Goal: Task Accomplishment & Management: Complete application form

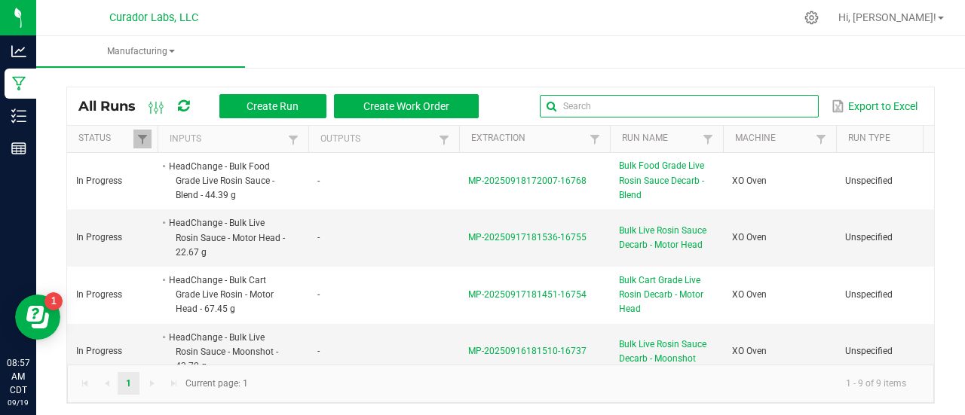
click at [781, 99] on input "text" at bounding box center [679, 106] width 279 height 23
type input "blueberry muffin"
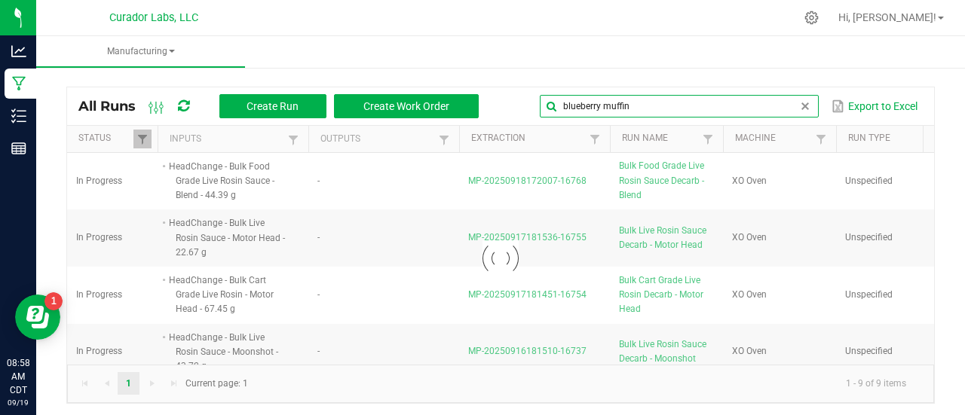
click at [800, 111] on input "blueberry muffin" at bounding box center [679, 106] width 279 height 23
click at [799, 101] on span at bounding box center [805, 106] width 12 height 12
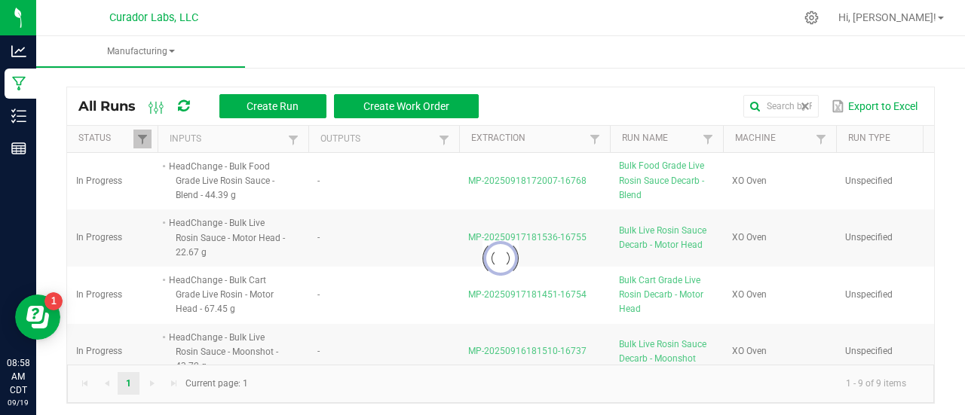
click at [526, 239] on div at bounding box center [500, 259] width 867 height 212
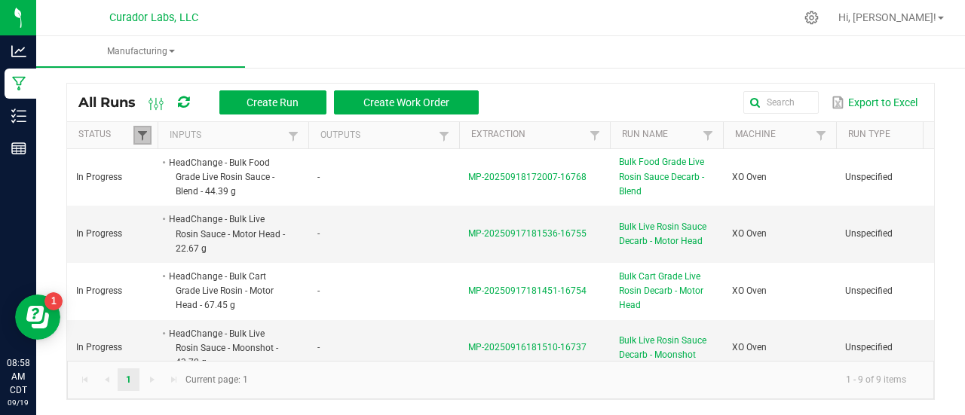
click at [139, 135] on span at bounding box center [142, 136] width 12 height 12
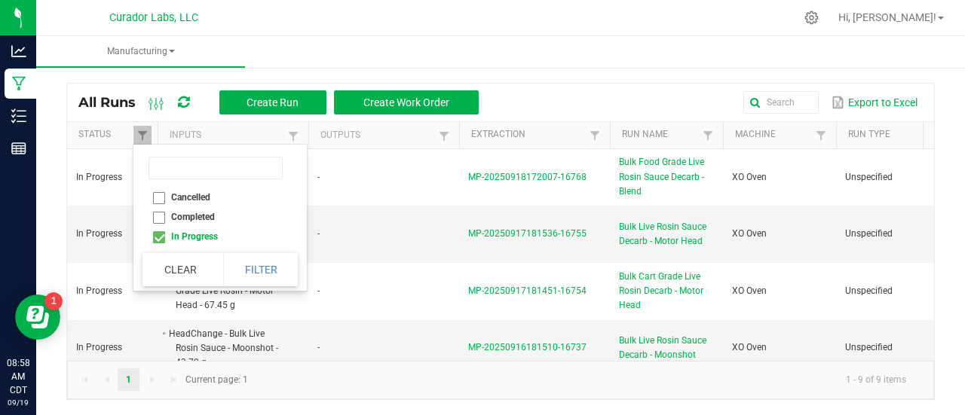
click at [167, 223] on li "Completed" at bounding box center [216, 217] width 146 height 20
checkbox input "true"
click at [164, 237] on li "In Progress" at bounding box center [216, 237] width 146 height 20
checkbox Progress "false"
click at [267, 274] on button "Filter" at bounding box center [260, 269] width 75 height 33
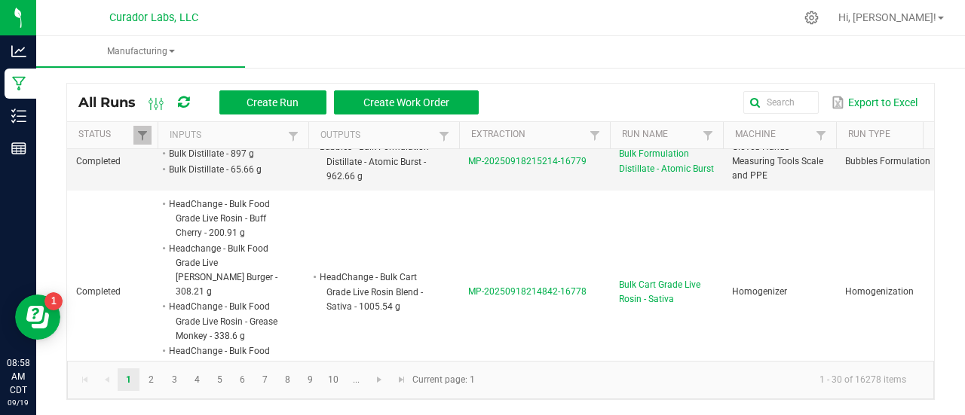
scroll to position [454, 0]
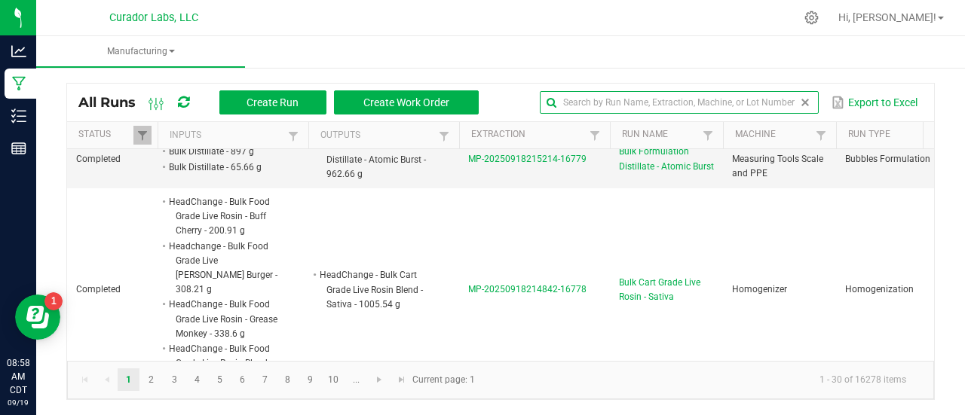
click at [776, 108] on input "text" at bounding box center [679, 102] width 279 height 23
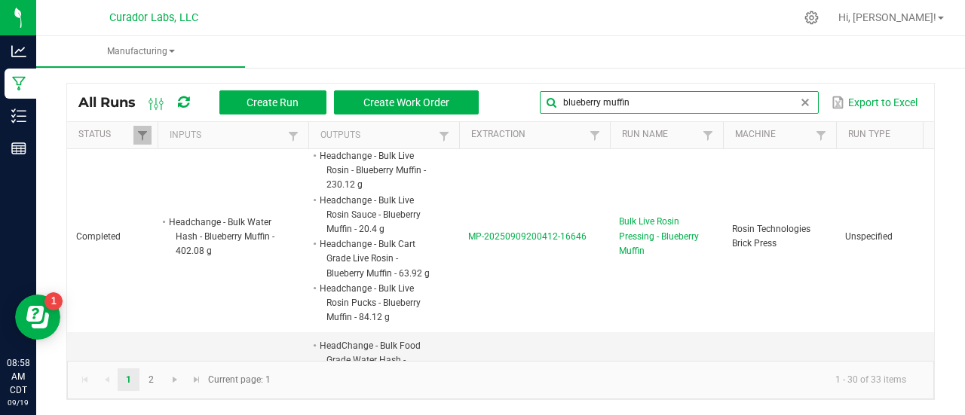
scroll to position [122, 0]
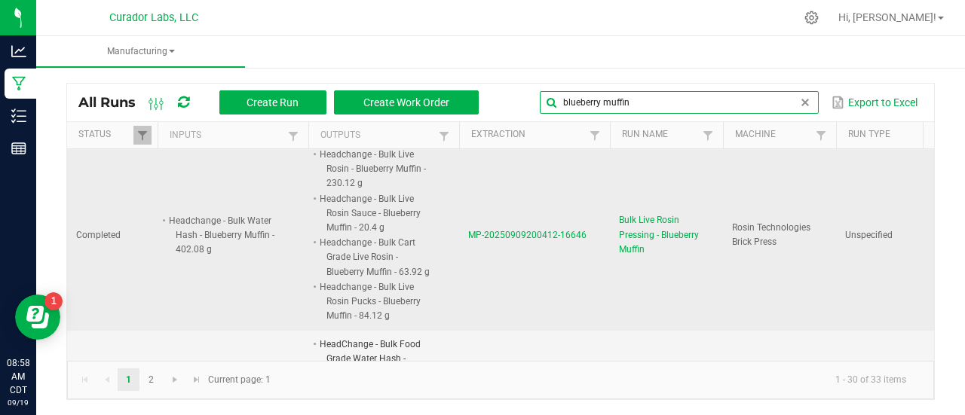
type input "blueberry muffin"
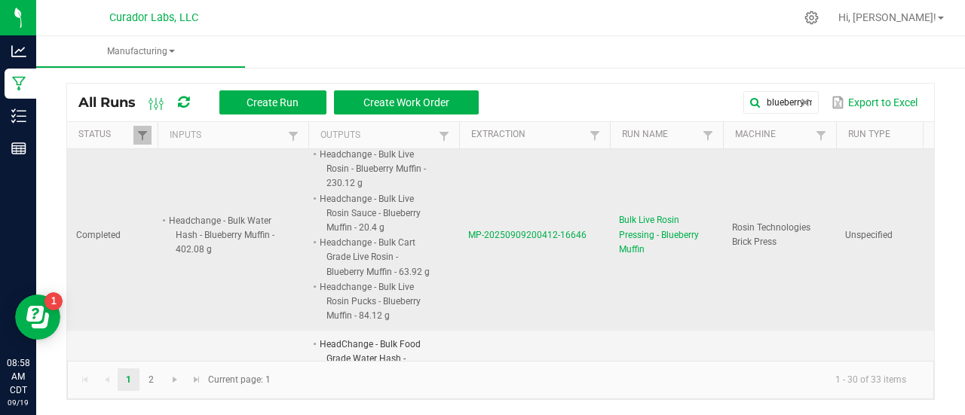
click at [646, 240] on span "Bulk Live Rosin Pressing - Blueberry Muffin" at bounding box center [666, 235] width 95 height 44
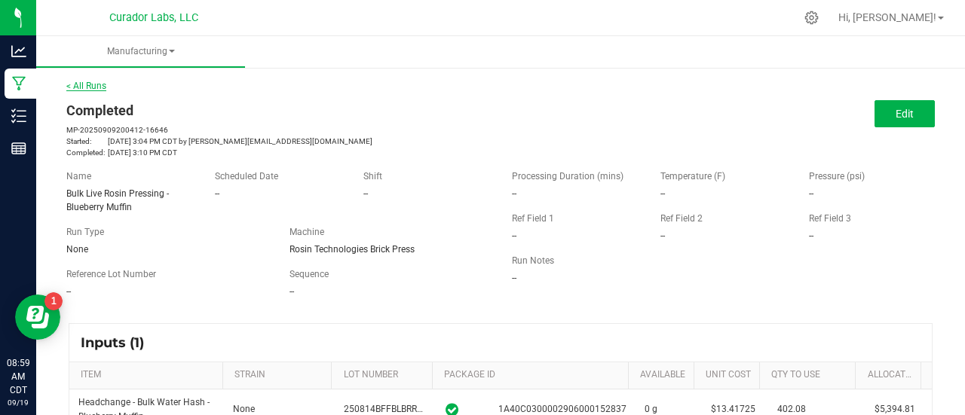
click at [84, 84] on link "< All Runs" at bounding box center [86, 86] width 40 height 11
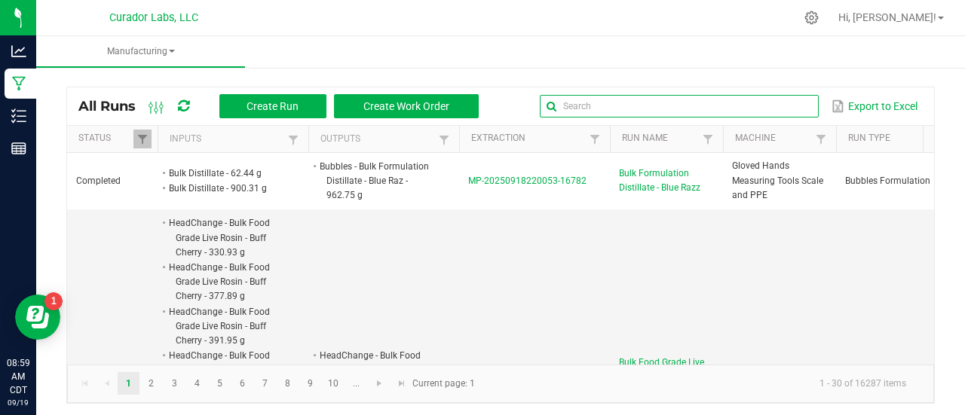
click at [782, 106] on input "text" at bounding box center [679, 106] width 279 height 23
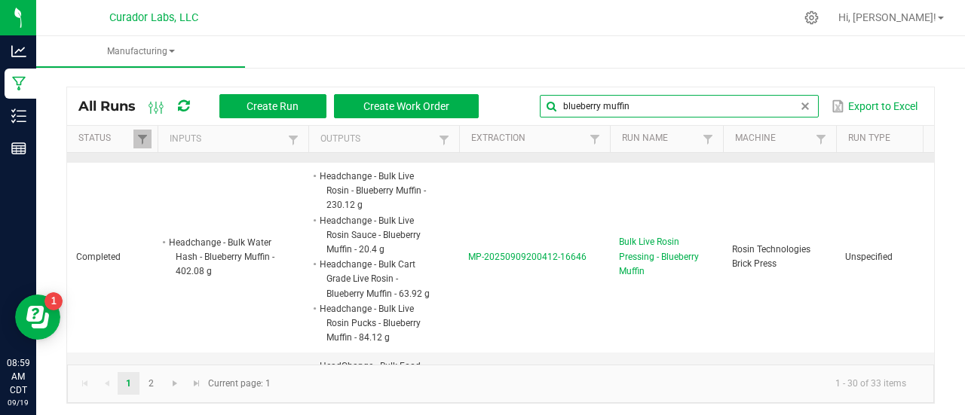
scroll to position [102, 0]
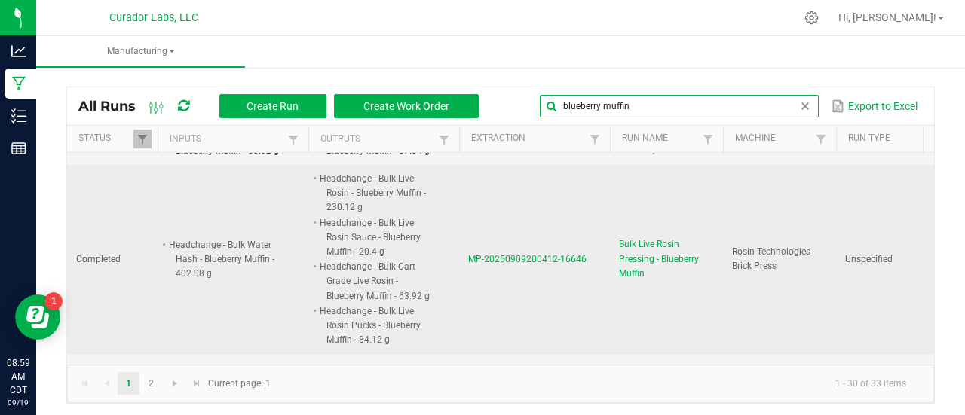
type input "blueberry muffin"
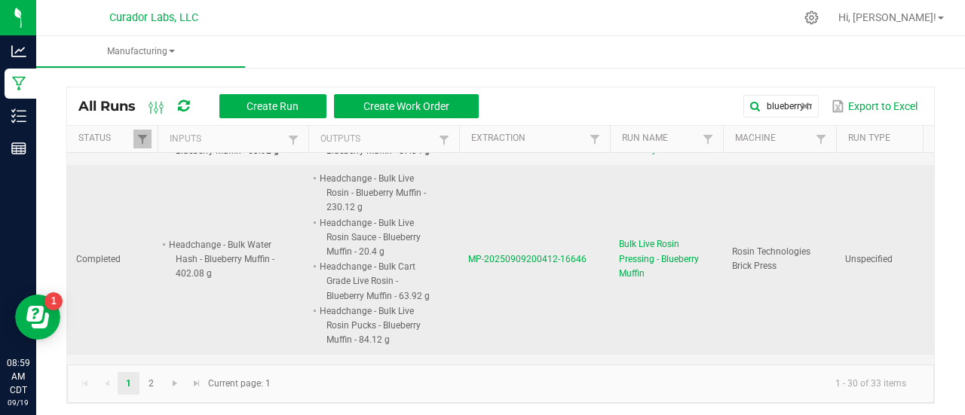
click at [623, 275] on span "Bulk Live Rosin Pressing - Blueberry Muffin" at bounding box center [666, 260] width 95 height 44
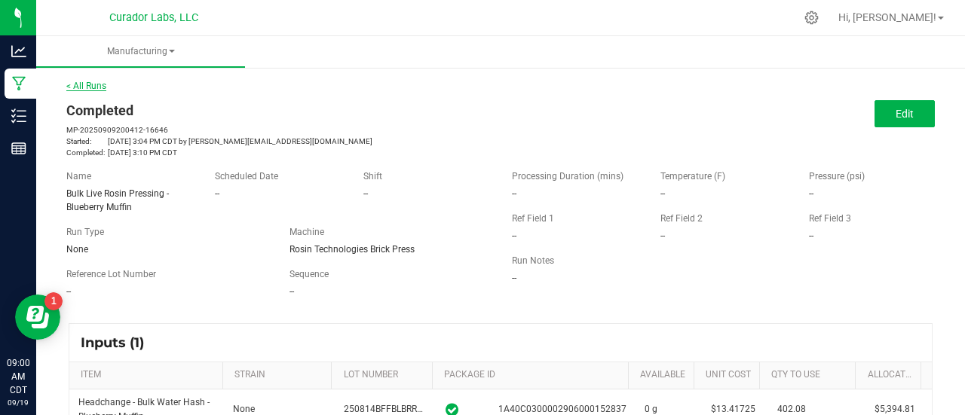
click at [86, 84] on link "< All Runs" at bounding box center [86, 86] width 40 height 11
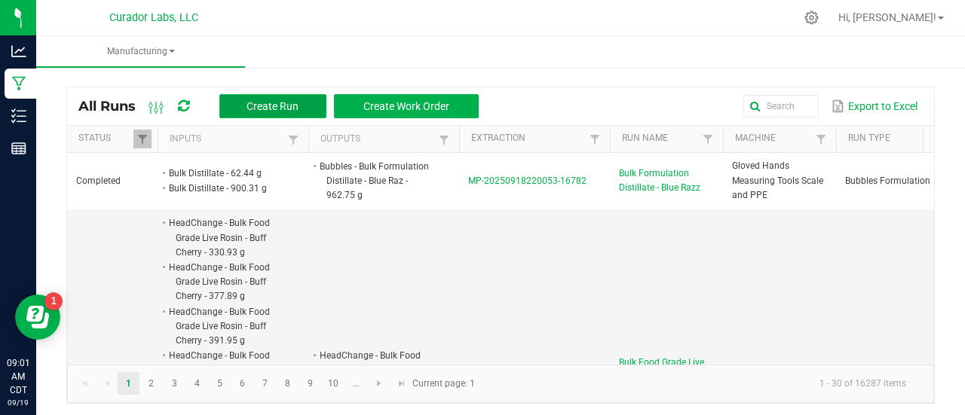
click at [251, 103] on span "Create Run" at bounding box center [273, 106] width 52 height 12
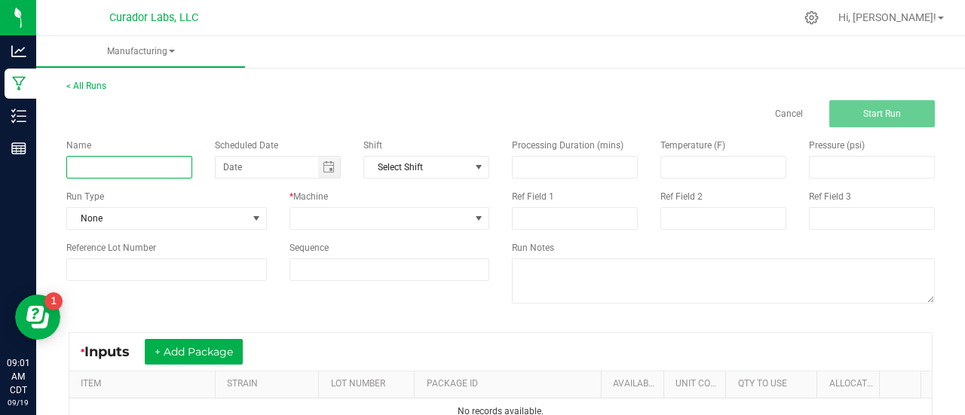
click at [141, 171] on input at bounding box center [129, 167] width 126 height 23
paste input "HeadChange - Bulk Food Grade Water Hash - Blueberry Muffin"
click at [111, 168] on input "HeadChange - Bulk Food Grade Water Hash - Blueberry Muffin" at bounding box center [129, 167] width 126 height 23
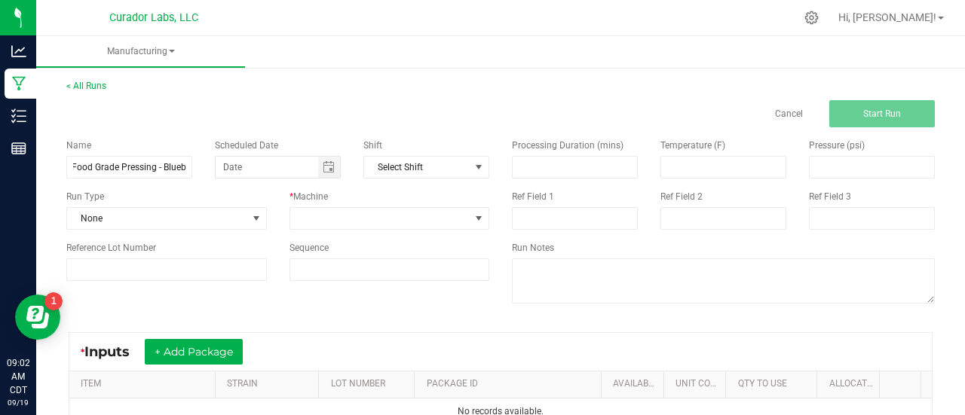
click at [167, 198] on div "Run Type" at bounding box center [166, 197] width 201 height 14
click at [132, 170] on input "HeadChange - Bulk Food Grade Pressing - Blueberry Muffin" at bounding box center [129, 167] width 126 height 23
type input "Bulk Food Grade Pressing - Blueberry Muffin"
click at [427, 217] on span at bounding box center [380, 218] width 180 height 21
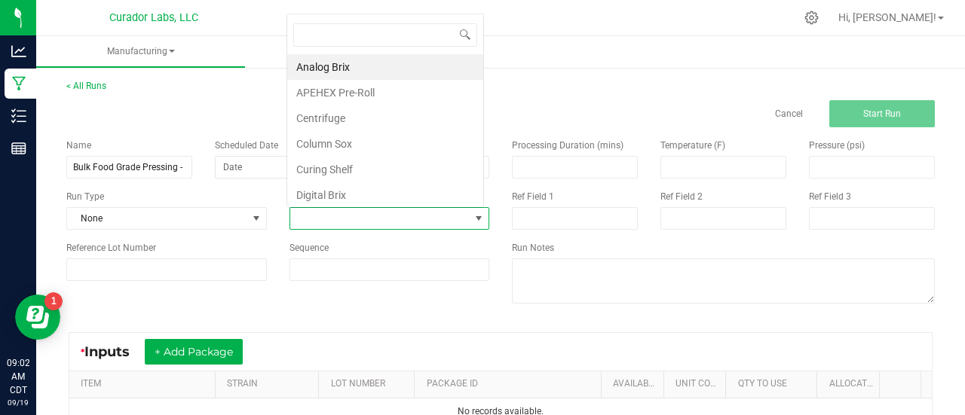
scroll to position [22, 195]
type input "v"
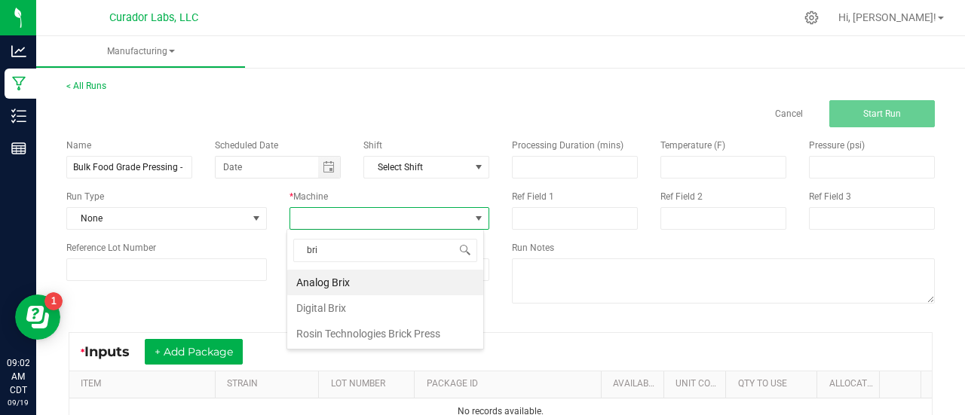
type input "bric"
click at [335, 292] on li "Rosin Technologies Brick Press" at bounding box center [385, 283] width 196 height 26
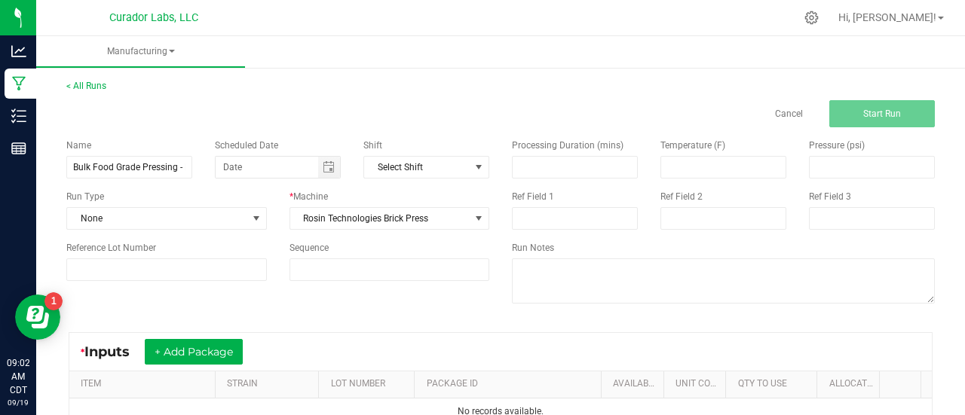
click at [347, 310] on div "Name Bulk Food Grade Pressing - Blueberry Muffin Scheduled Date Shift Select Sh…" at bounding box center [500, 223] width 891 height 192
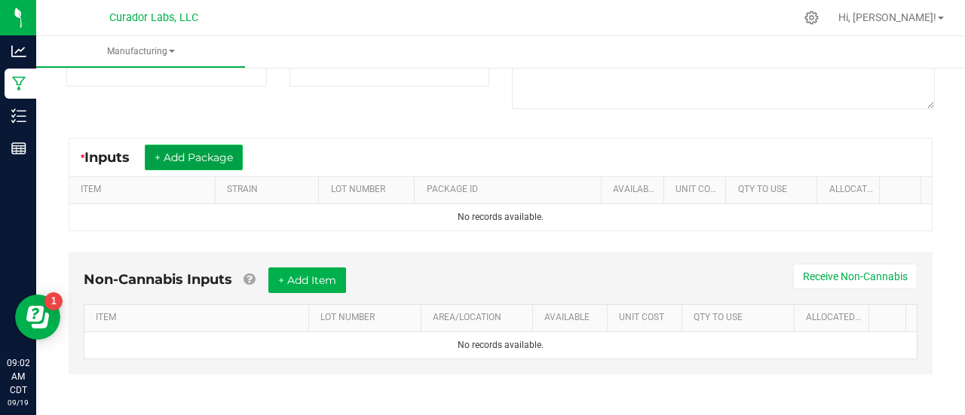
click at [193, 165] on button "+ Add Package" at bounding box center [194, 158] width 98 height 26
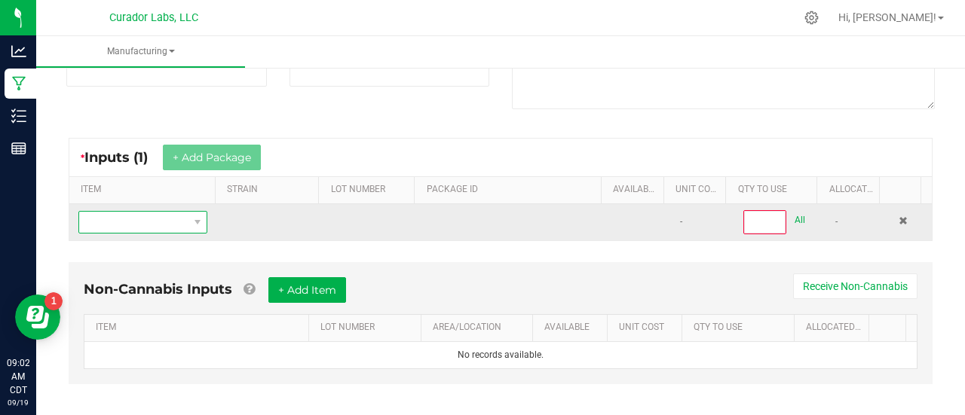
click at [131, 224] on span "NO DATA FOUND" at bounding box center [133, 222] width 109 height 21
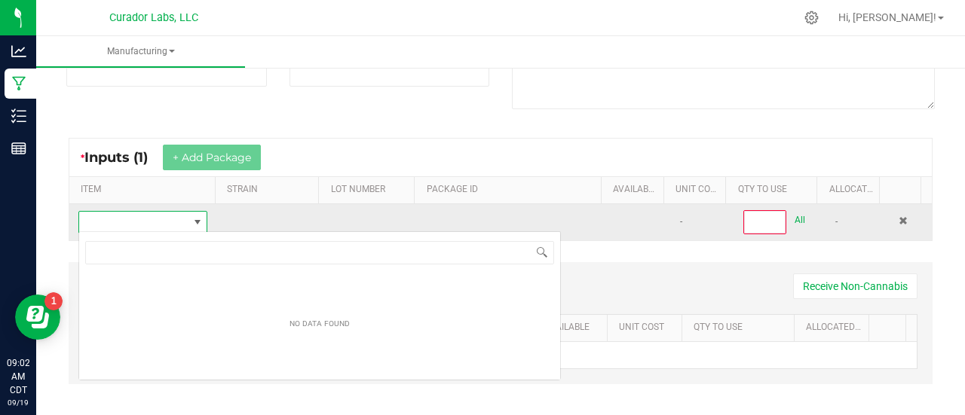
scroll to position [22, 125]
type input "HeadChange - Bulk Food Grade Water Hash - Blueberry Muffin"
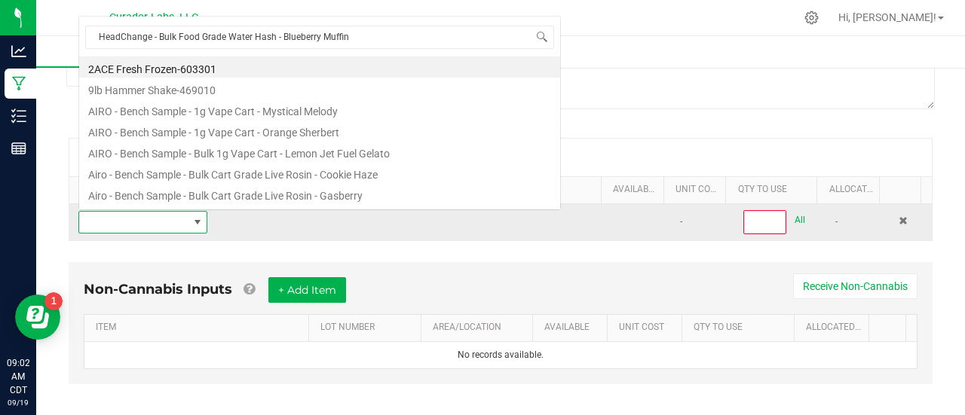
scroll to position [22, 124]
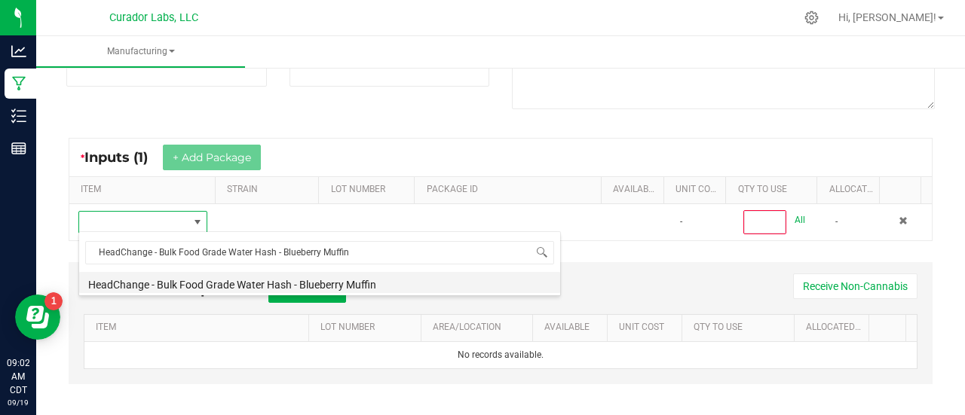
click at [250, 272] on li "HeadChange - Bulk Food Grade Water Hash - Blueberry Muffin" at bounding box center [319, 282] width 481 height 21
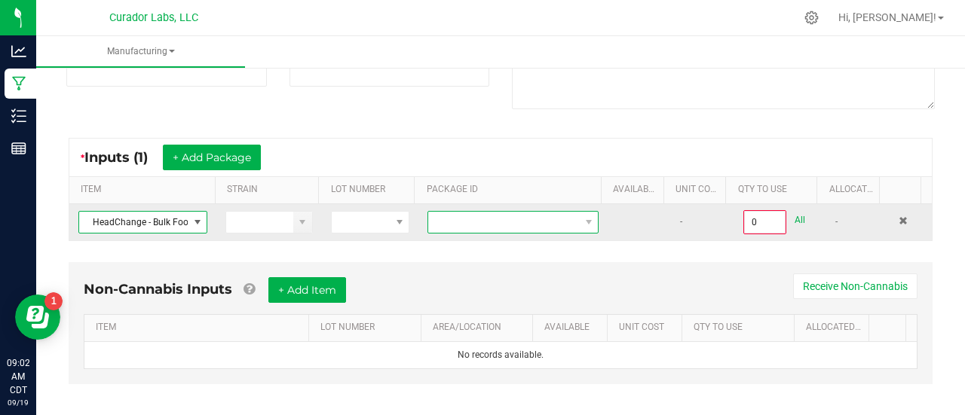
click at [467, 213] on span at bounding box center [503, 222] width 151 height 21
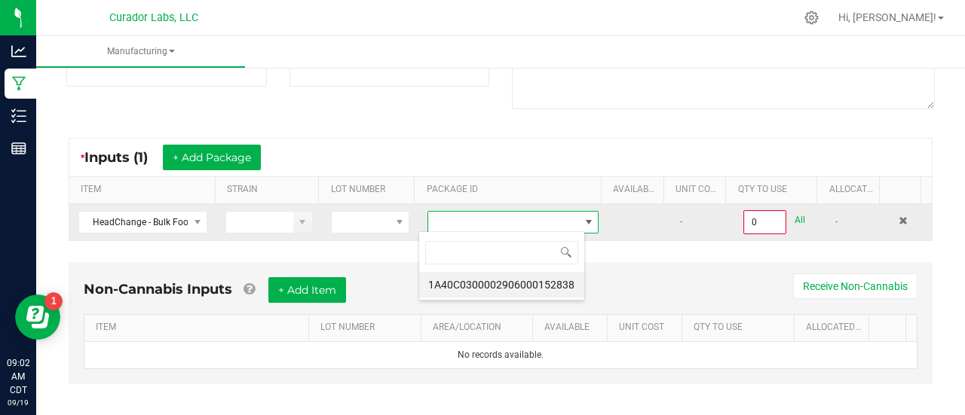
scroll to position [22, 166]
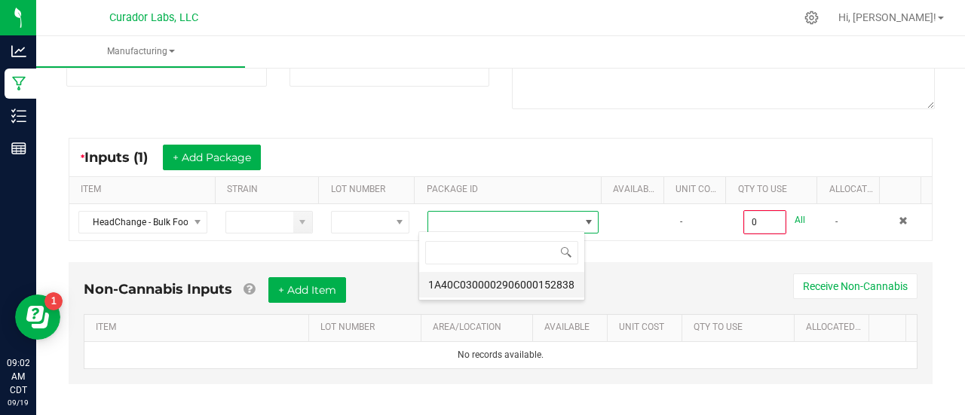
click at [499, 287] on li "1A40C0300002906000152838" at bounding box center [501, 285] width 165 height 26
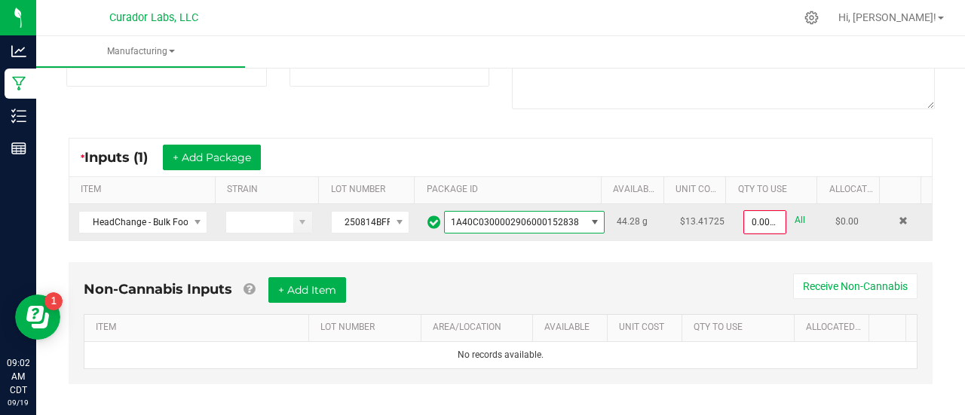
click at [795, 215] on link "All" at bounding box center [800, 220] width 11 height 20
type input "44.2800 g"
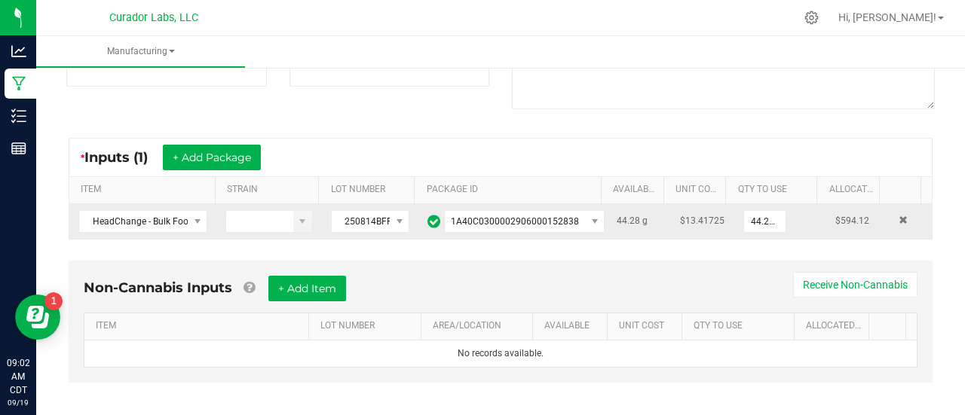
click at [459, 302] on div "Non-Cannabis Inputs + Add Item Receive Non-Cannabis" at bounding box center [501, 294] width 834 height 37
click at [293, 280] on button "+ Add Item" at bounding box center [307, 289] width 78 height 26
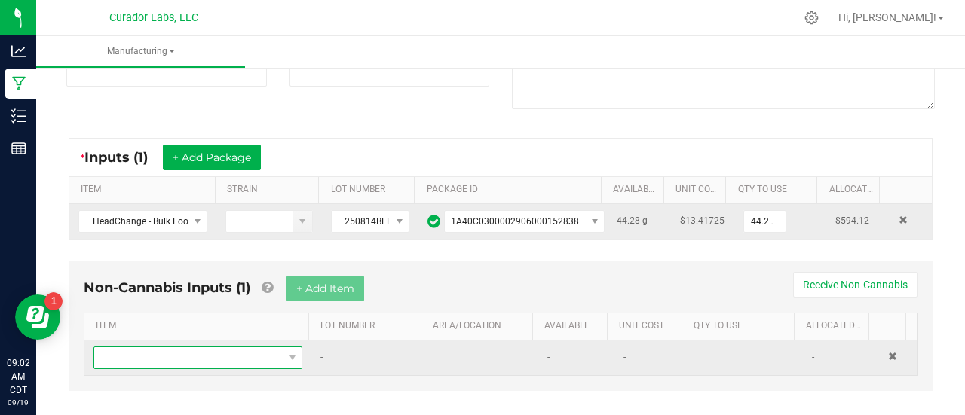
click at [180, 357] on span "NO DATA FOUND" at bounding box center [188, 358] width 188 height 21
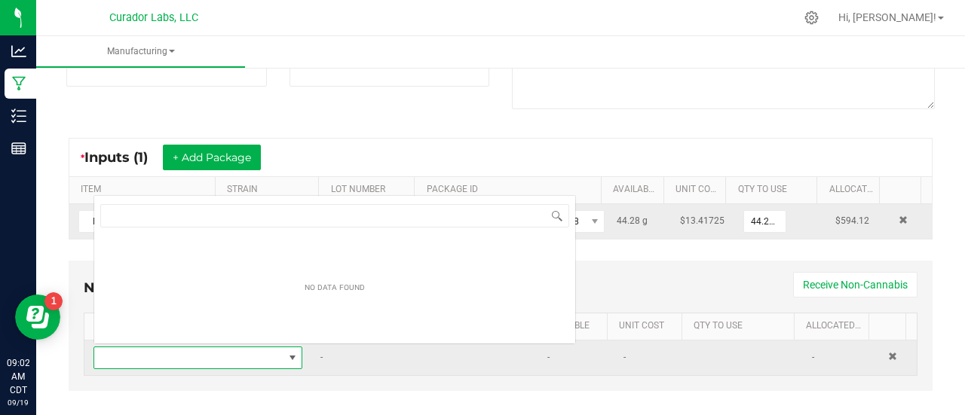
scroll to position [22, 199]
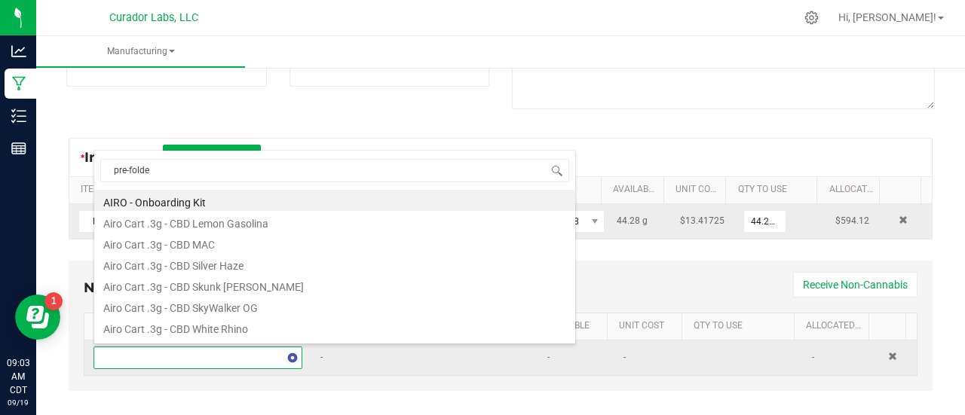
type input "pre-folded"
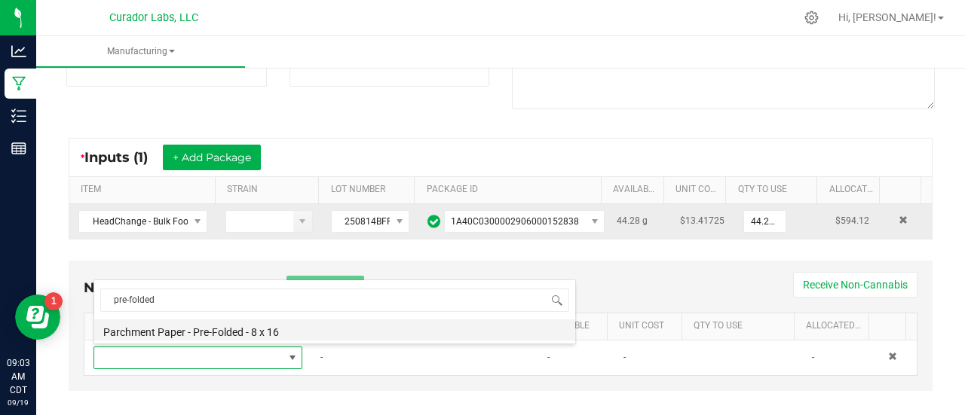
click at [204, 340] on li "Parchment Paper - Pre-Folded - 8 x 16" at bounding box center [334, 330] width 481 height 21
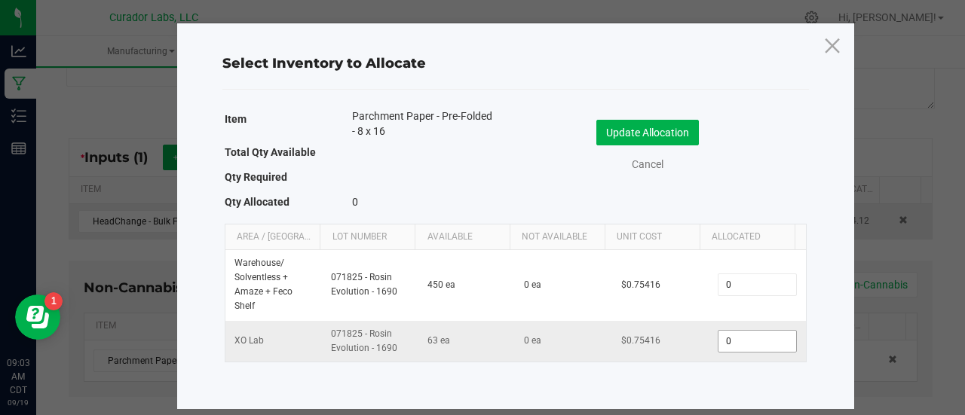
click at [732, 334] on input "0" at bounding box center [757, 341] width 77 height 21
type input "3"
click at [644, 133] on button "Update Allocation" at bounding box center [647, 133] width 103 height 26
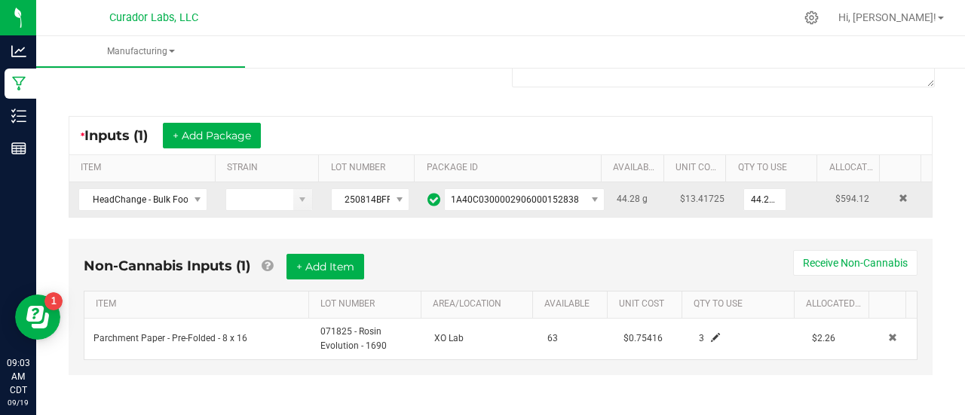
scroll to position [0, 0]
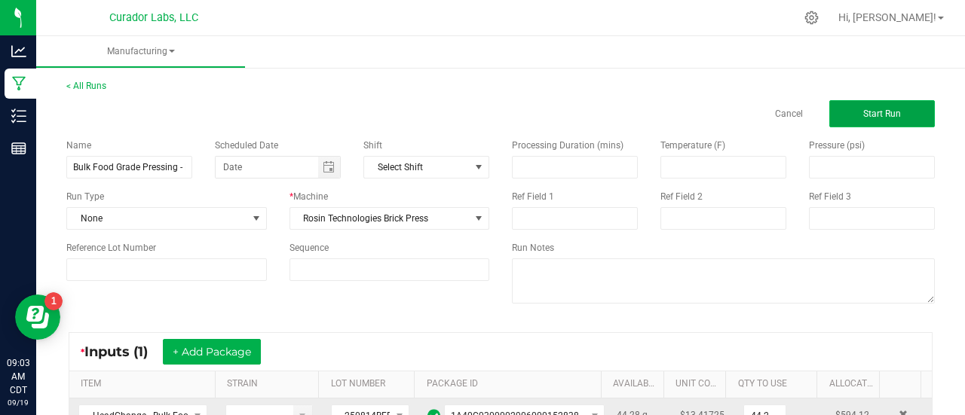
click at [854, 104] on button "Start Run" at bounding box center [882, 113] width 106 height 27
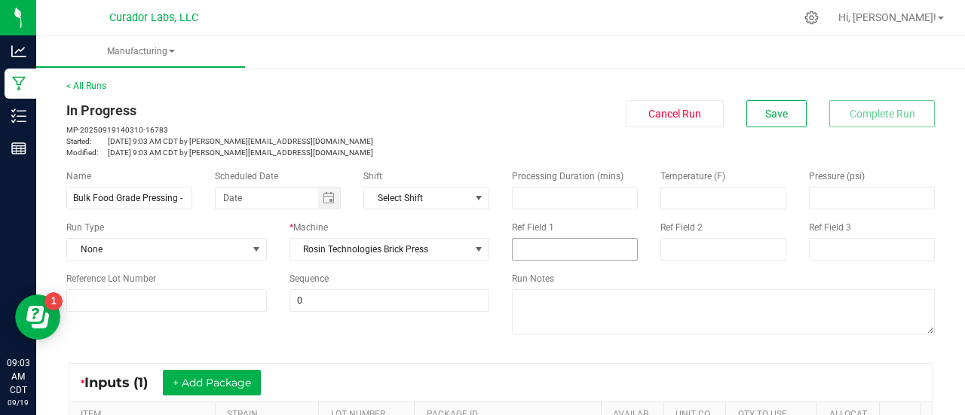
scroll to position [523, 0]
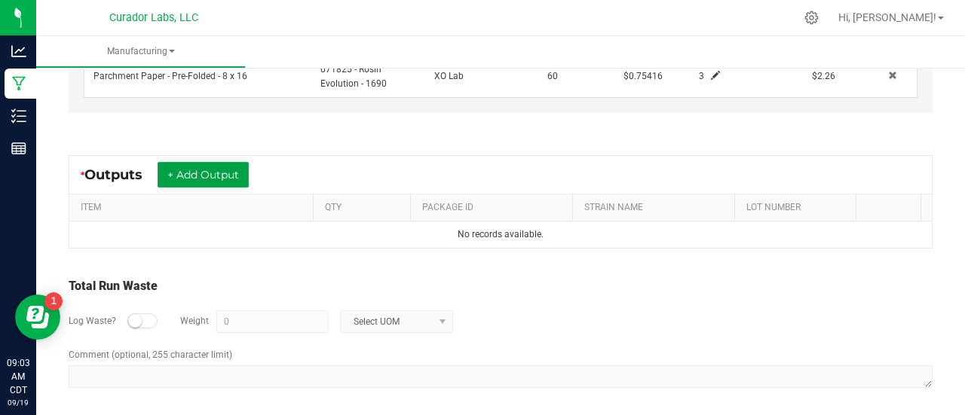
click at [237, 167] on button "+ Add Output" at bounding box center [203, 175] width 91 height 26
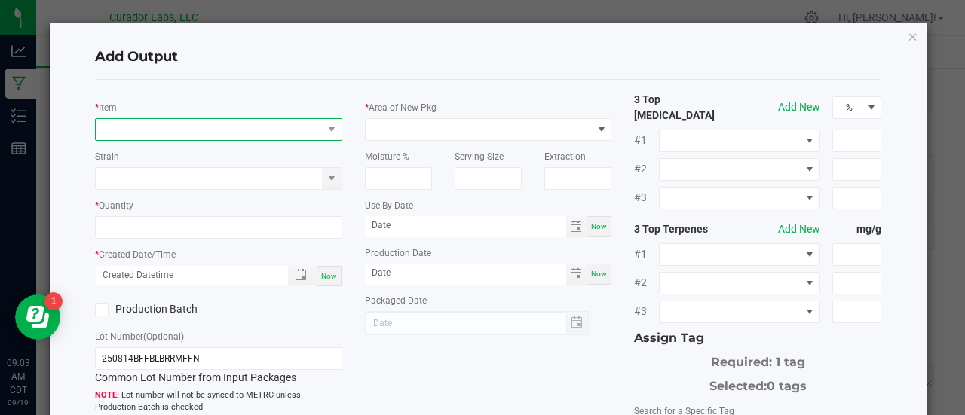
click at [122, 136] on span "NO DATA FOUND" at bounding box center [209, 129] width 227 height 21
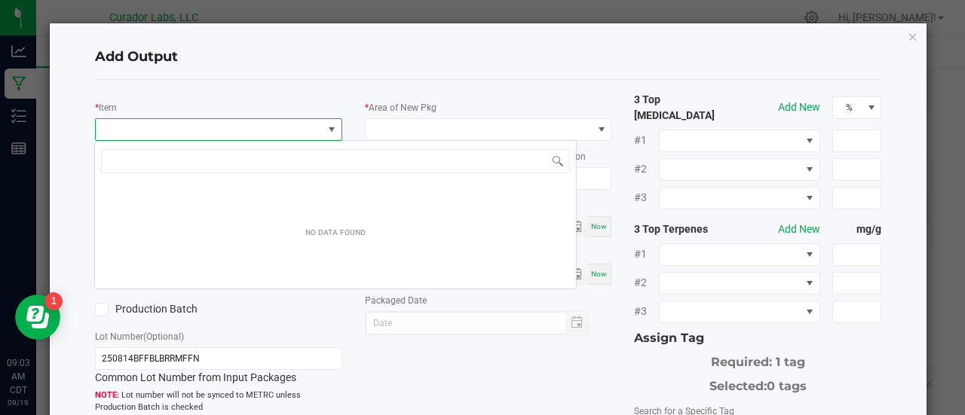
scroll to position [22, 244]
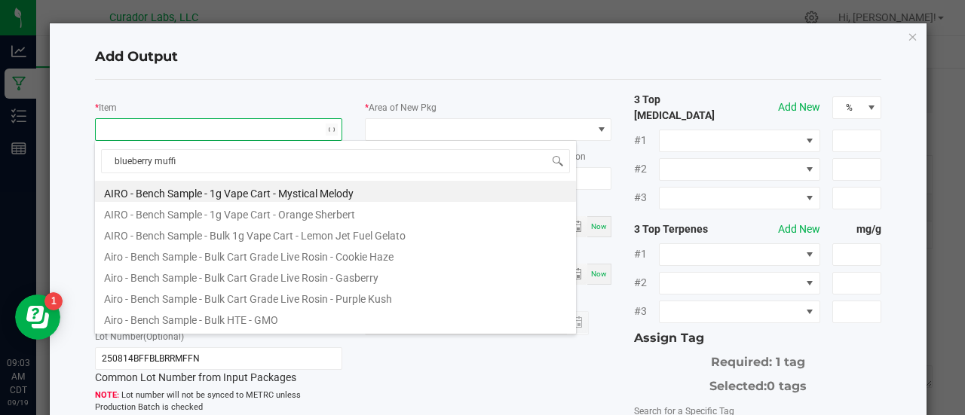
type input "blueberry muffin"
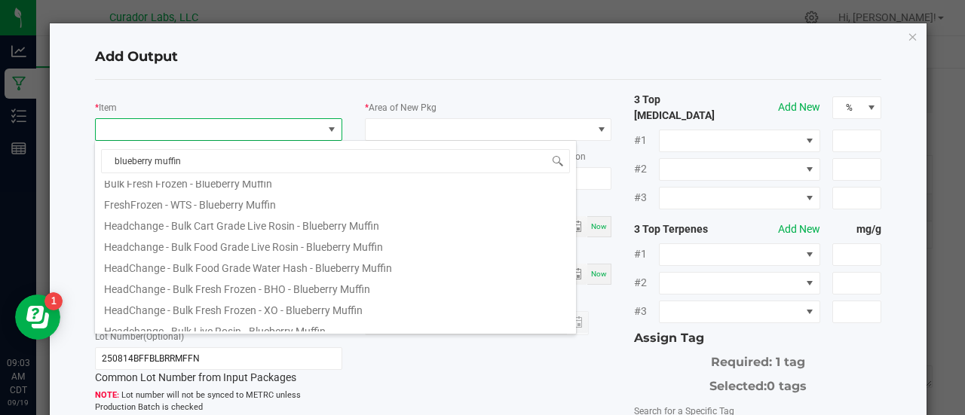
scroll to position [74, 0]
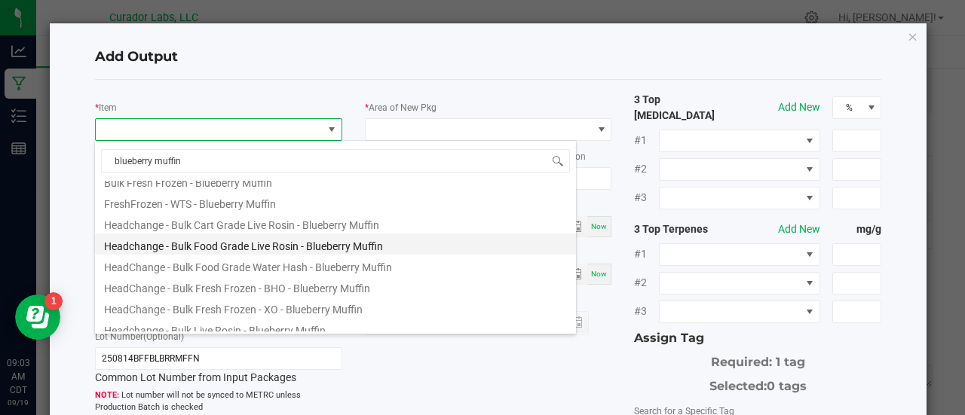
click at [300, 241] on li "Headchange - Bulk Food Grade Live Rosin - Blueberry Muffin" at bounding box center [335, 244] width 481 height 21
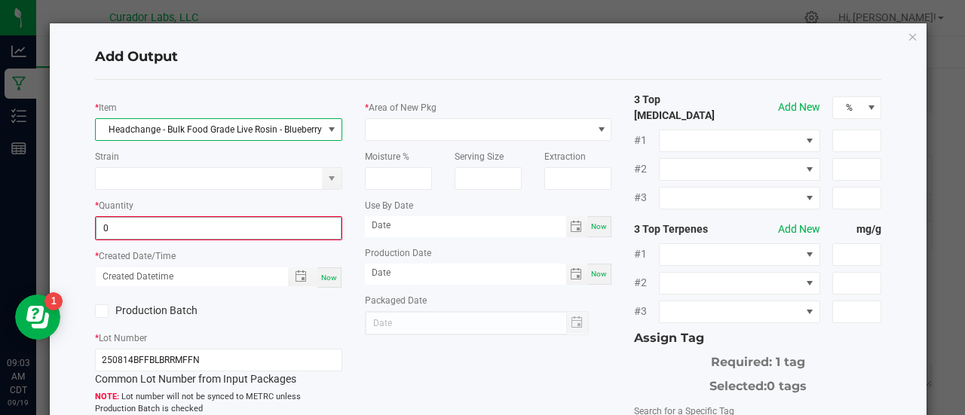
click at [261, 224] on input "0" at bounding box center [219, 228] width 244 height 21
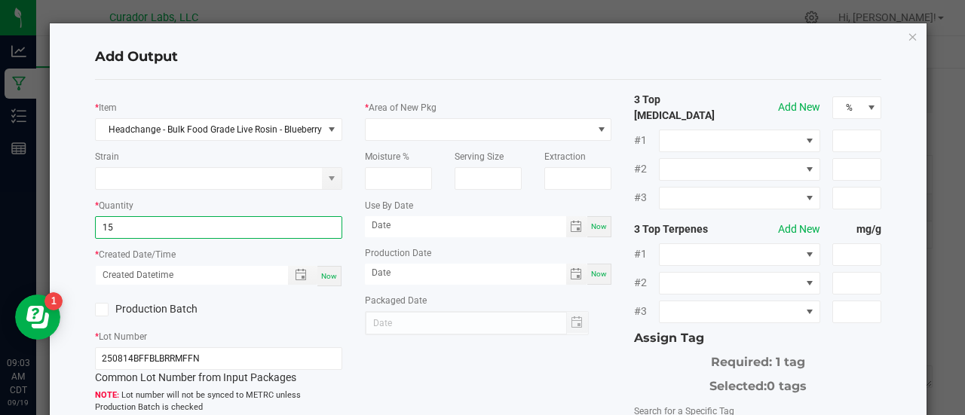
type input "1"
click at [309, 272] on span "Toggle popup" at bounding box center [301, 275] width 26 height 12
type input "35.9300 g"
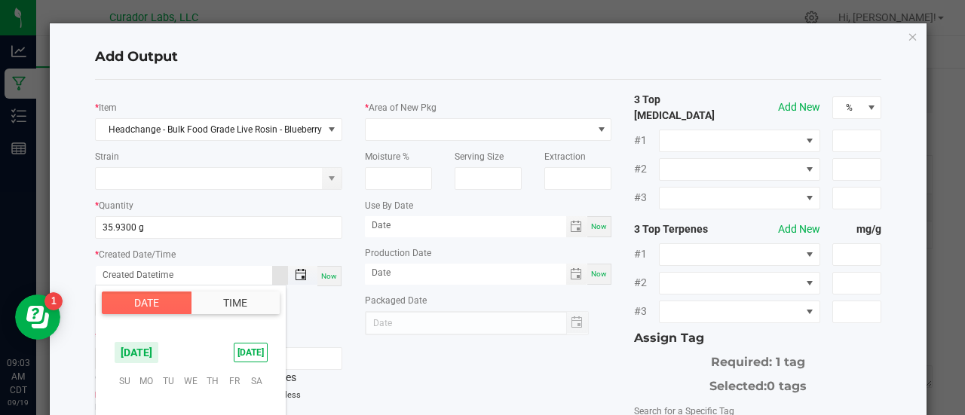
scroll to position [244529, 0]
click at [331, 278] on span "Now" at bounding box center [329, 276] width 16 height 8
type input "[DATE] 9:03 AM"
type input "[DATE]"
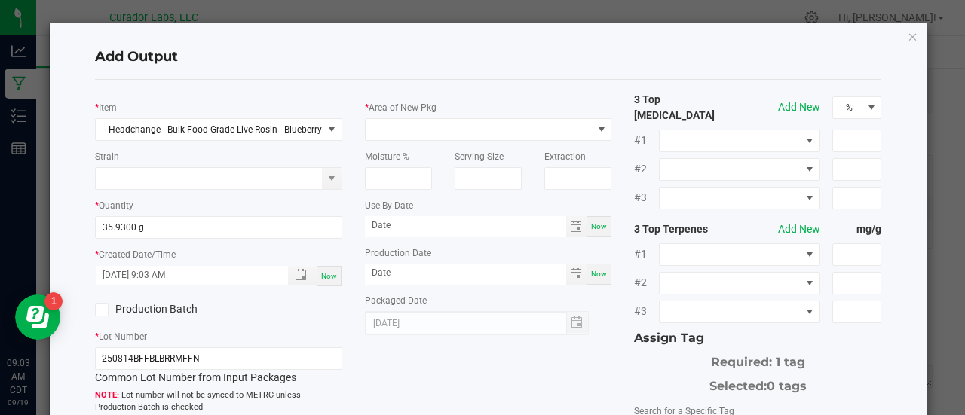
click at [153, 309] on label "Production Batch" at bounding box center [151, 310] width 112 height 16
click at [0, 0] on input "Production Batch" at bounding box center [0, 0] width 0 height 0
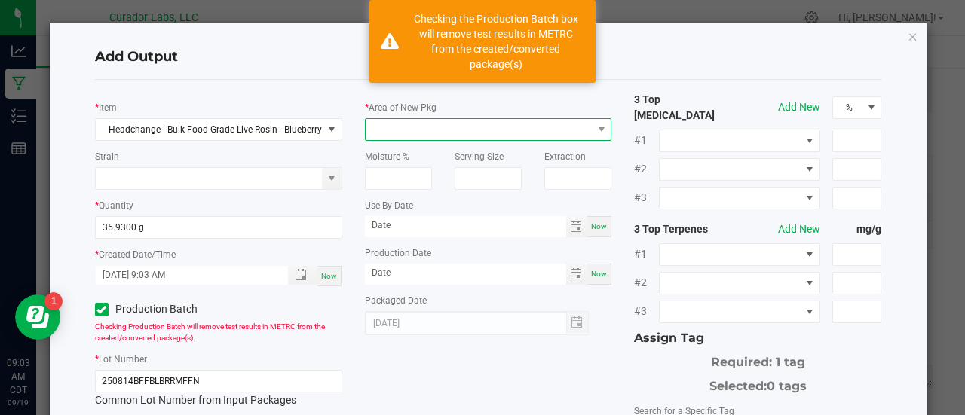
click at [385, 135] on span at bounding box center [479, 129] width 227 height 21
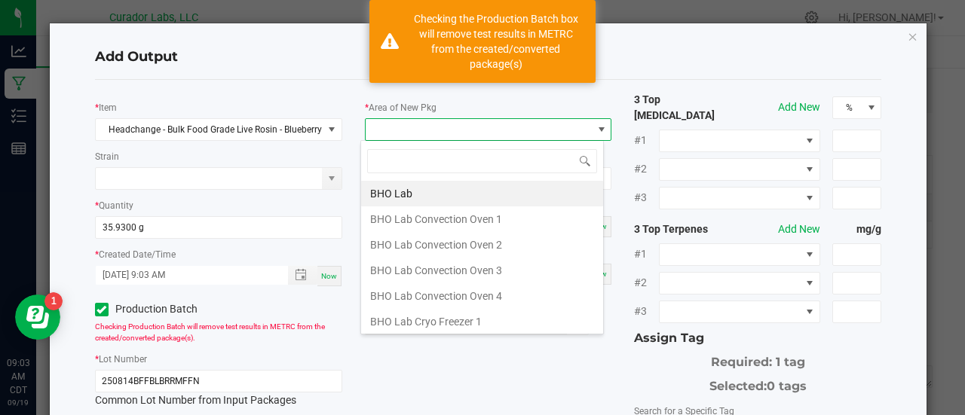
scroll to position [22, 244]
type input "xo"
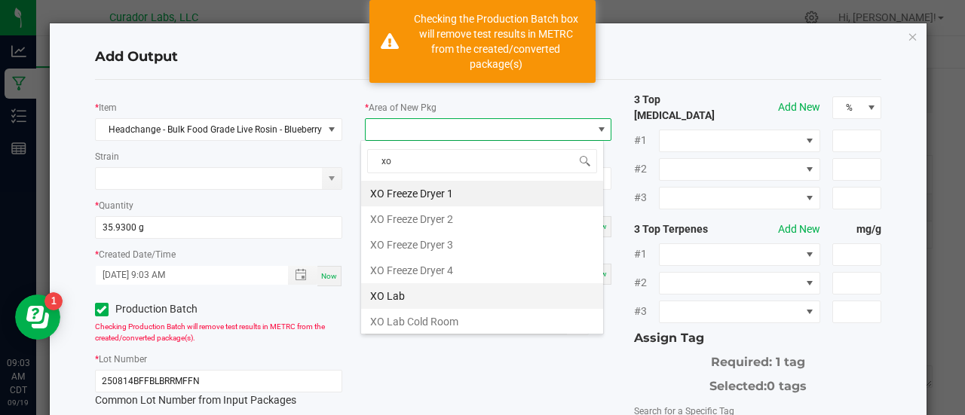
click at [379, 291] on li "XO Lab" at bounding box center [482, 297] width 242 height 26
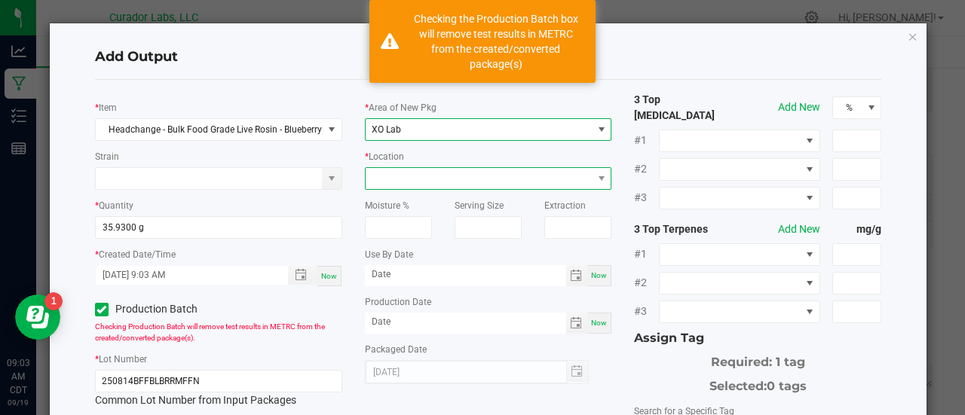
click at [401, 177] on span at bounding box center [479, 178] width 227 height 21
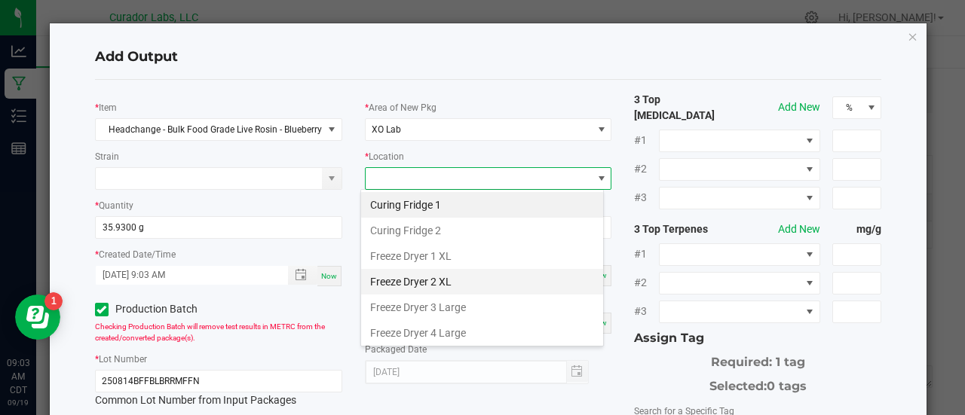
scroll to position [176, 0]
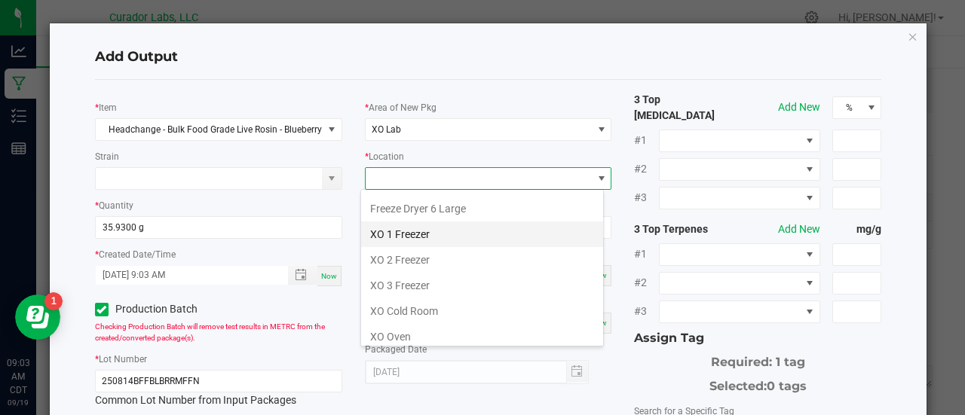
click at [457, 241] on li "XO 1 Freezer" at bounding box center [482, 235] width 242 height 26
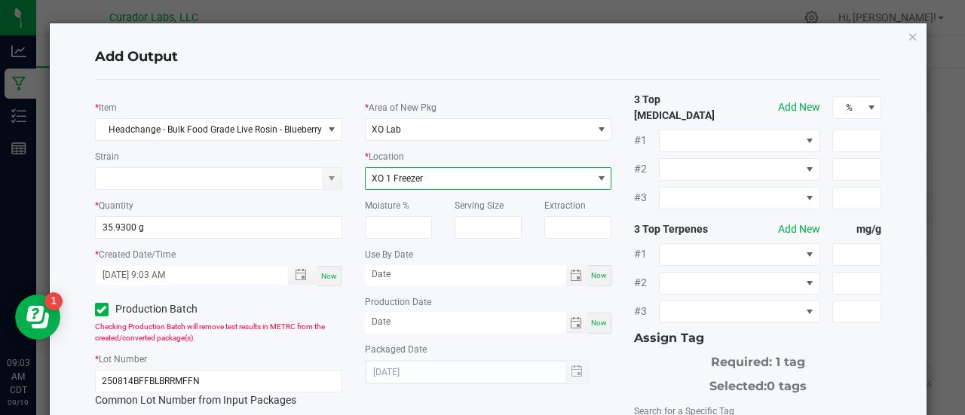
click at [596, 272] on span "Now" at bounding box center [599, 275] width 16 height 8
click at [405, 271] on input "[DATE]" at bounding box center [465, 274] width 201 height 19
type input "[DATE]"
click at [597, 322] on span "Now" at bounding box center [599, 323] width 16 height 8
type input "[DATE]"
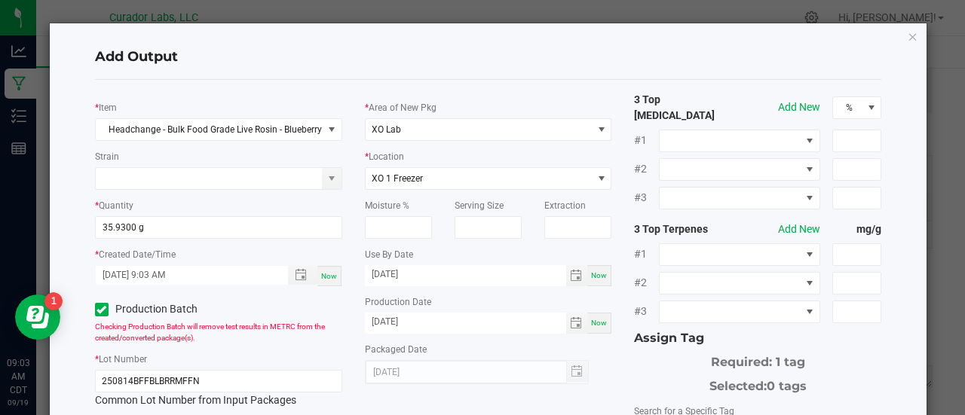
click at [612, 358] on div "* Area of New Pkg XO Lab * Location XO 1 Freezer Moisture % Serving Size Extrac…" at bounding box center [489, 238] width 270 height 293
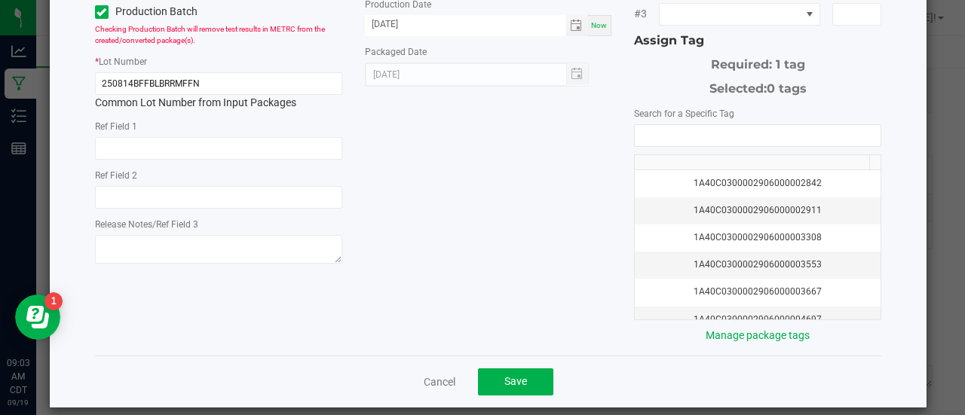
scroll to position [299, 0]
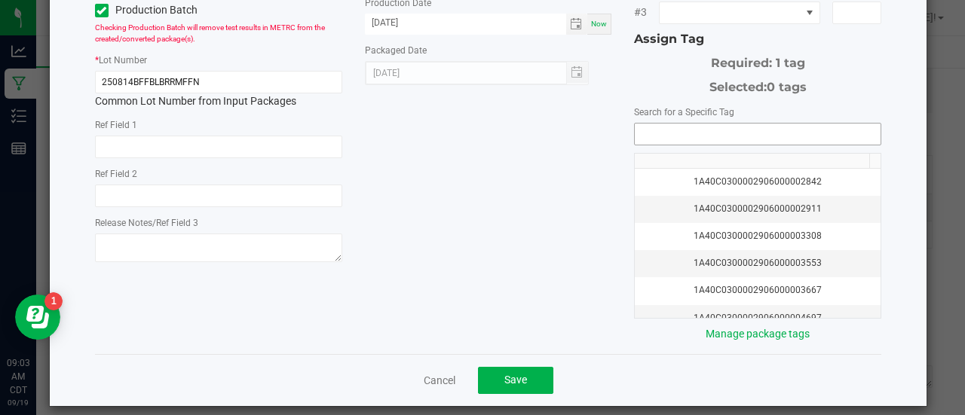
click at [673, 124] on input "NO DATA FOUND" at bounding box center [758, 134] width 246 height 21
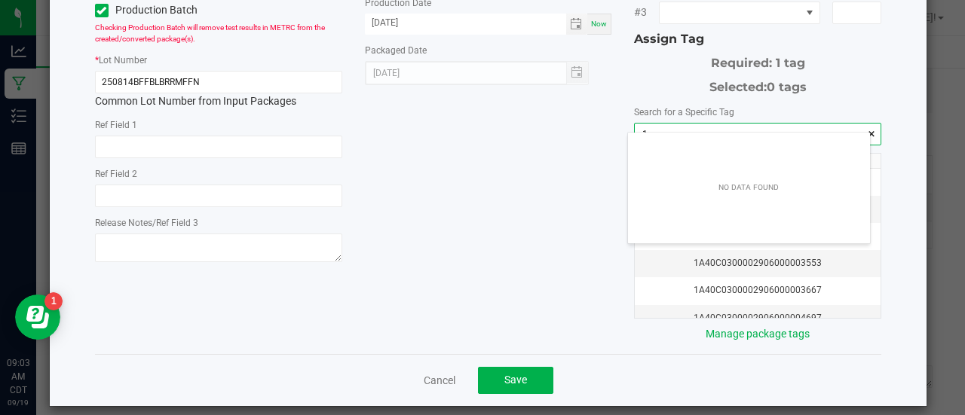
scroll to position [21, 243]
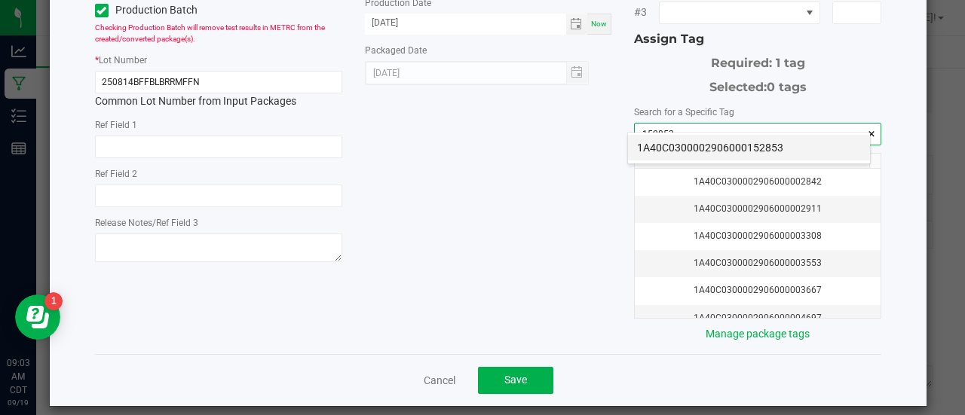
click at [685, 143] on li "1A40C0300002906000152853" at bounding box center [749, 148] width 242 height 26
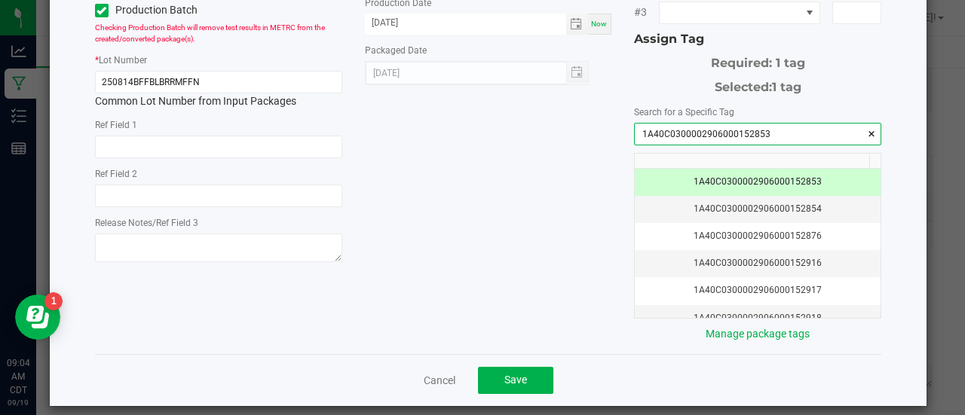
type input "1A40C0300002906000152853"
click at [545, 192] on div "* Item Headchange - Bulk Food Grade Live Rosin - Blueberry Muffin Strain * Quan…" at bounding box center [489, 68] width 810 height 550
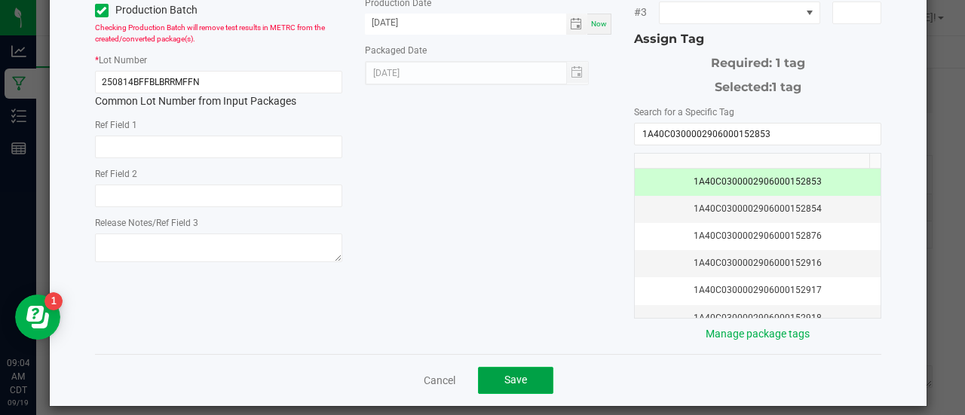
click at [533, 367] on button "Save" at bounding box center [515, 380] width 75 height 27
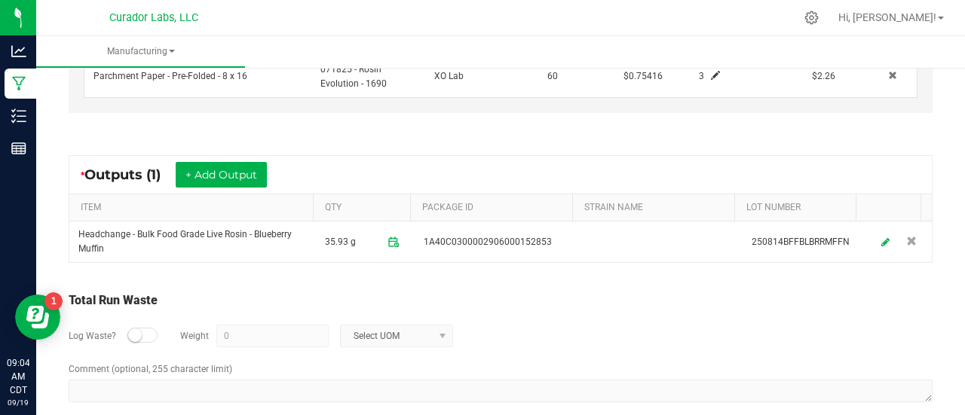
click at [238, 146] on div "* Outputs (1) + Add Output ITEM QTY PACKAGE ID STRAIN NAME LOT NUMBER Headchang…" at bounding box center [500, 209] width 891 height 135
click at [242, 170] on button "+ Add Output" at bounding box center [221, 175] width 91 height 26
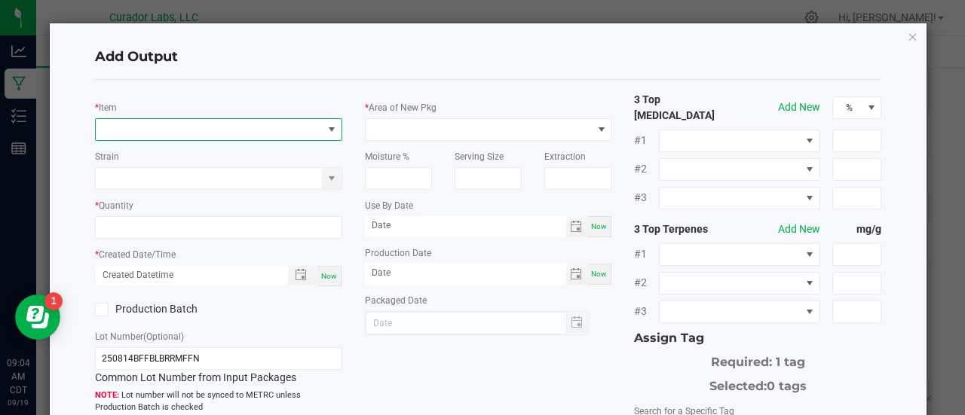
click at [207, 135] on span "NO DATA FOUND" at bounding box center [209, 129] width 227 height 21
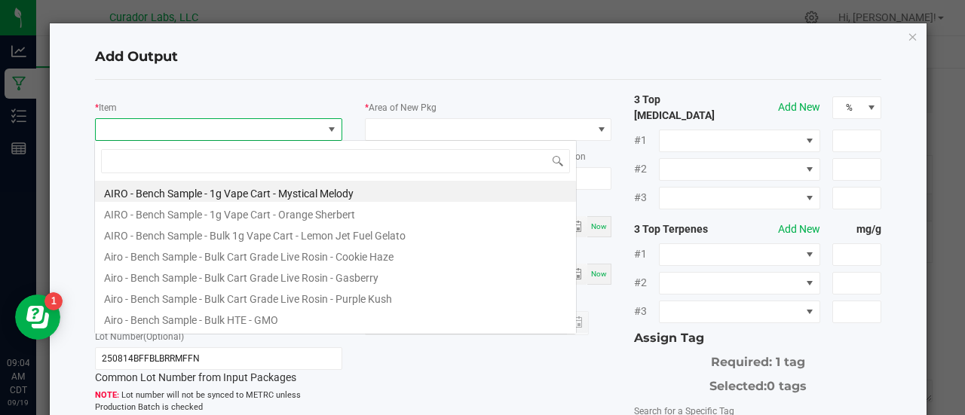
scroll to position [22, 244]
type input "blueberry muffin"
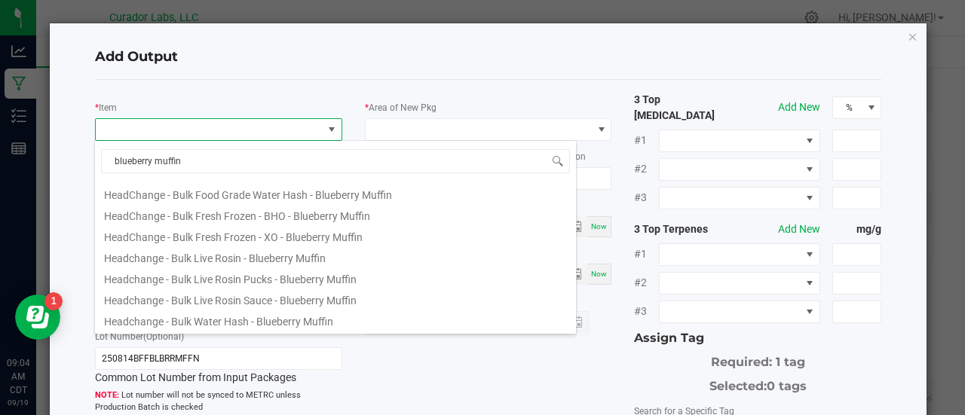
scroll to position [169, 0]
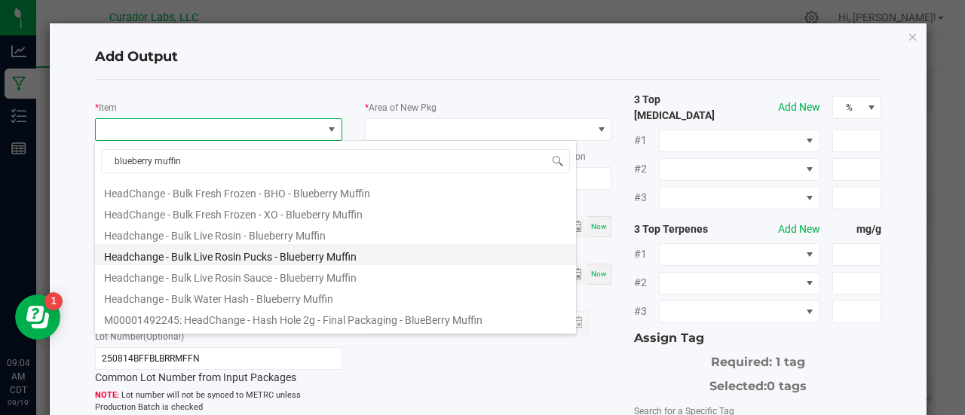
click at [279, 256] on li "Headchange - Bulk Live Rosin Pucks - Blueberry Muffin" at bounding box center [335, 254] width 481 height 21
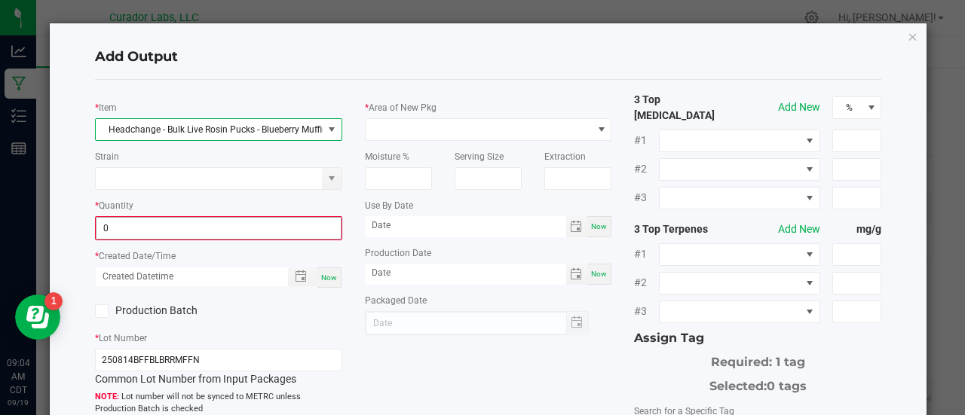
click at [216, 227] on input "0" at bounding box center [219, 228] width 244 height 21
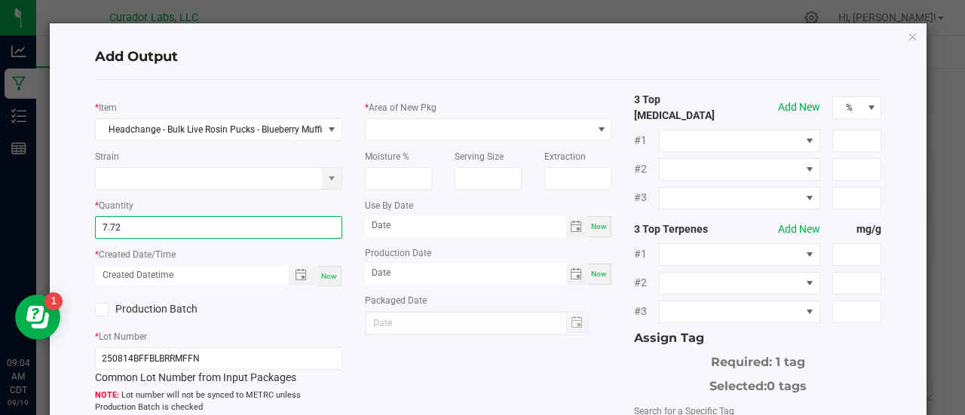
type input "7.7200 g"
click at [328, 270] on div "Now" at bounding box center [329, 276] width 24 height 20
type input "[DATE] 9:04 AM"
type input "[DATE]"
click at [169, 305] on label "Production Batch" at bounding box center [151, 310] width 112 height 16
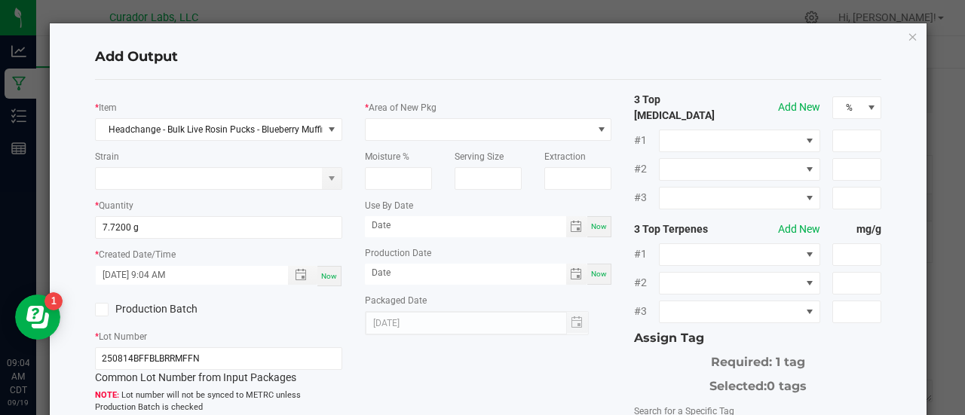
click at [0, 0] on input "Production Batch" at bounding box center [0, 0] width 0 height 0
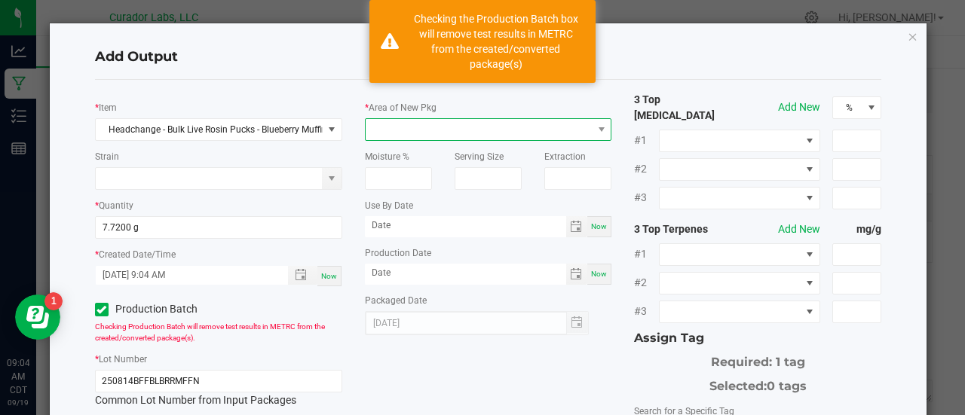
click at [414, 126] on span at bounding box center [479, 129] width 227 height 21
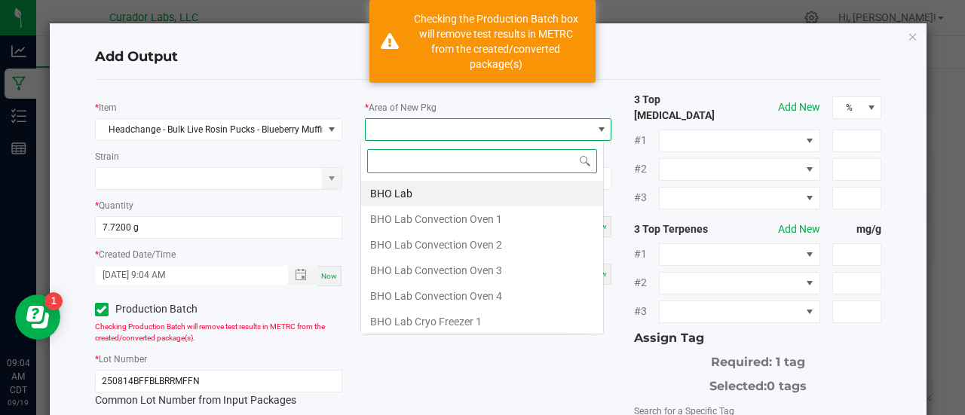
scroll to position [22, 244]
type input "xo"
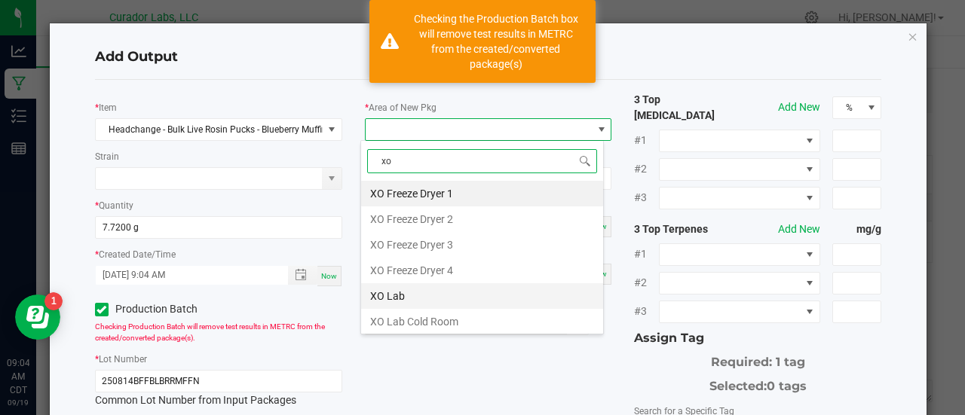
click at [398, 287] on li "XO Lab" at bounding box center [482, 297] width 242 height 26
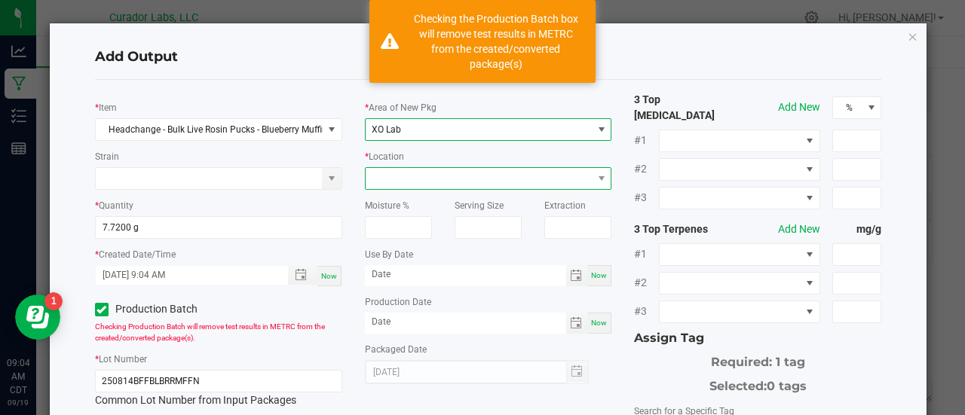
click at [402, 188] on span at bounding box center [479, 178] width 227 height 21
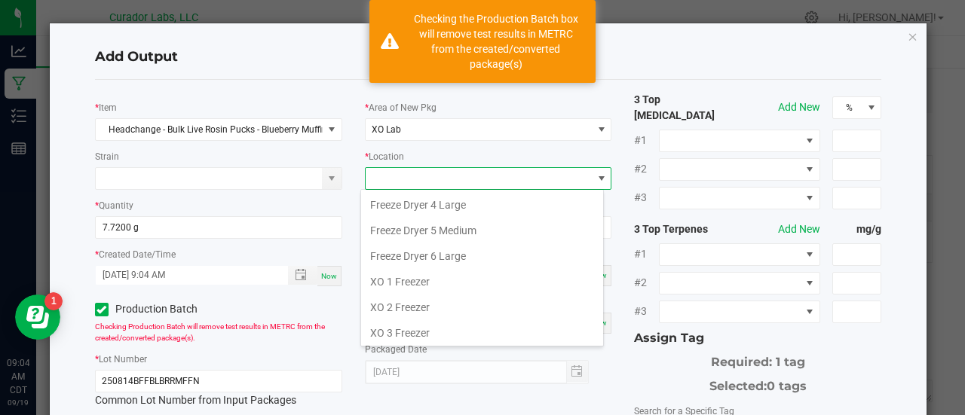
scroll to position [138, 0]
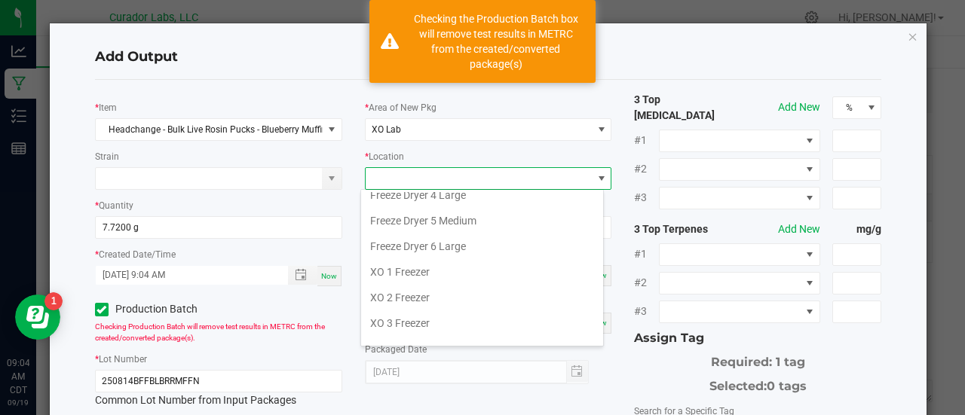
click at [405, 273] on li "XO 1 Freezer" at bounding box center [482, 272] width 242 height 26
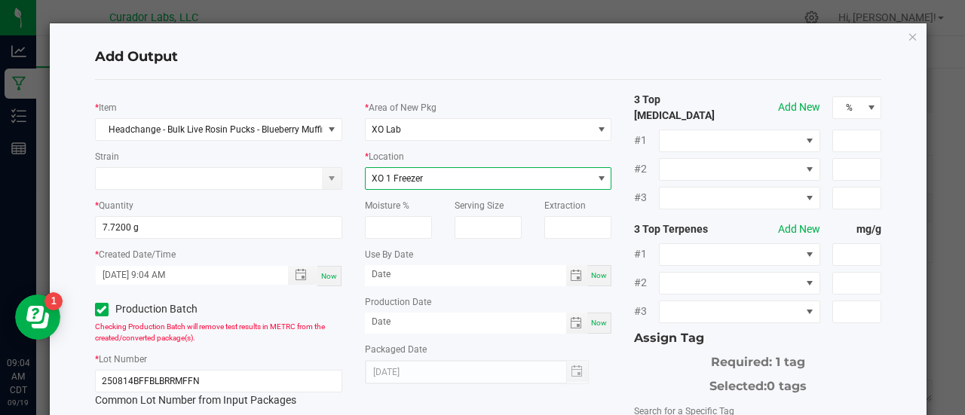
click at [597, 281] on div "Now" at bounding box center [599, 275] width 24 height 21
click at [418, 277] on input "[DATE]" at bounding box center [465, 274] width 201 height 19
type input "[DATE]"
click at [591, 325] on span "Now" at bounding box center [599, 323] width 16 height 8
type input "[DATE]"
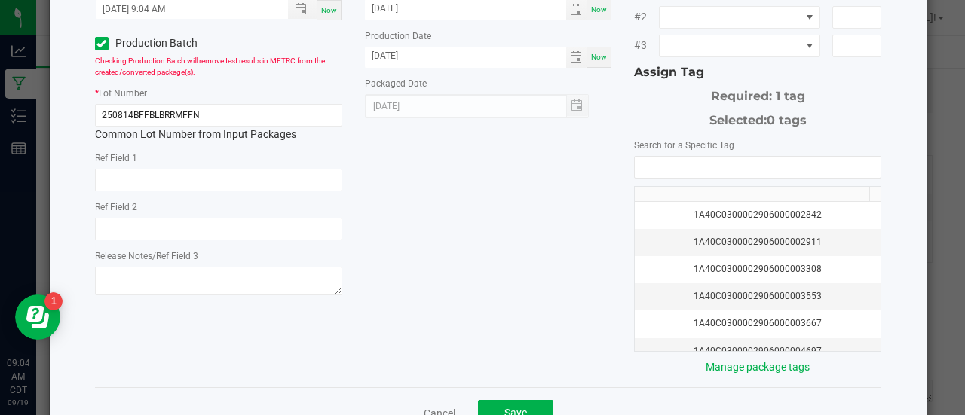
scroll to position [299, 0]
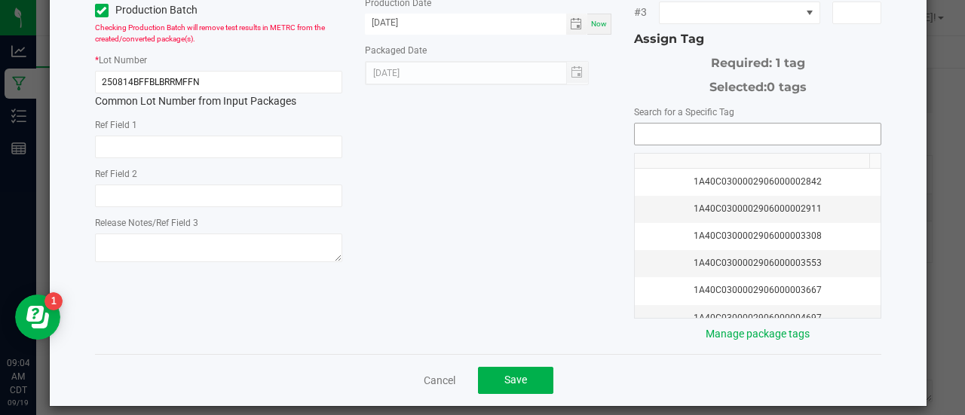
click at [679, 124] on input "NO DATA FOUND" at bounding box center [758, 134] width 246 height 21
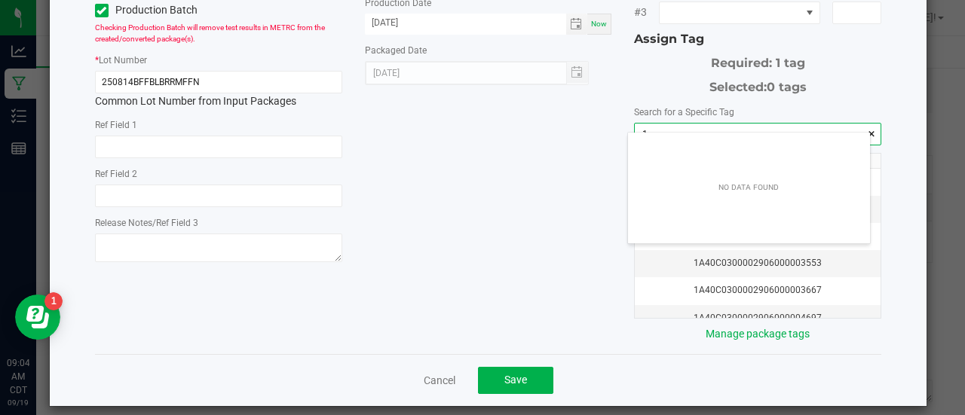
scroll to position [21, 243]
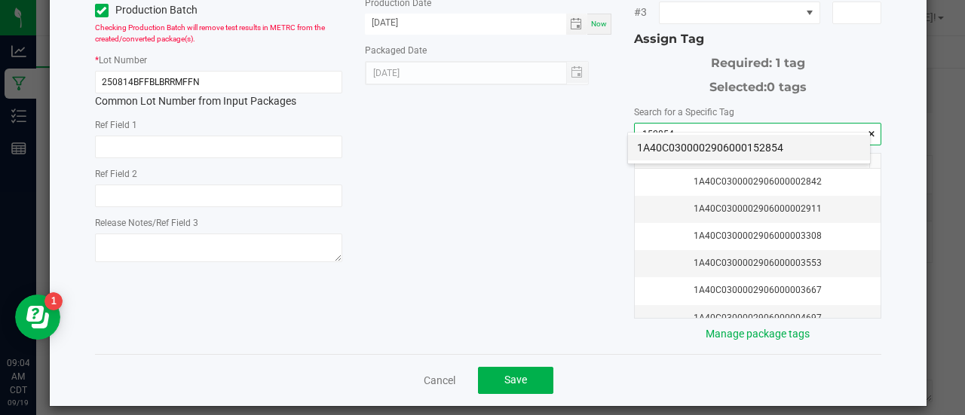
click at [695, 154] on li "1A40C0300002906000152854" at bounding box center [749, 148] width 242 height 26
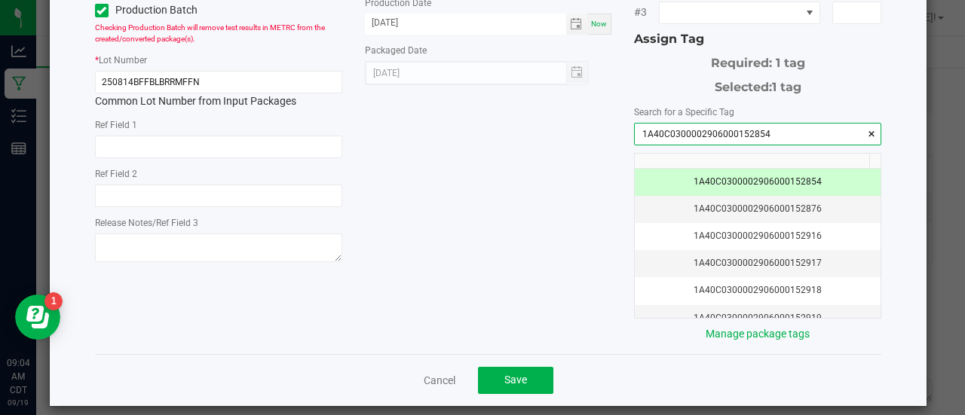
type input "1A40C0300002906000152854"
click at [607, 183] on div "* Item Headchange - Bulk Live Rosin Pucks - Blueberry Muffin Strain * Quantity …" at bounding box center [489, 68] width 810 height 550
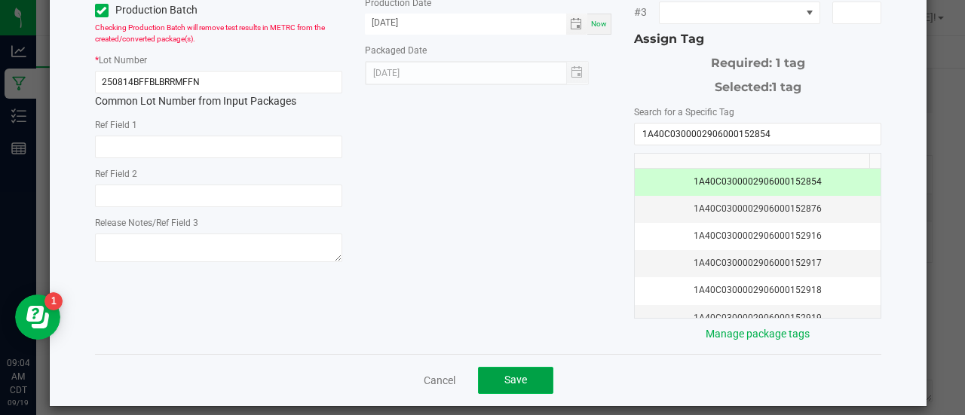
click at [526, 378] on button "Save" at bounding box center [515, 380] width 75 height 27
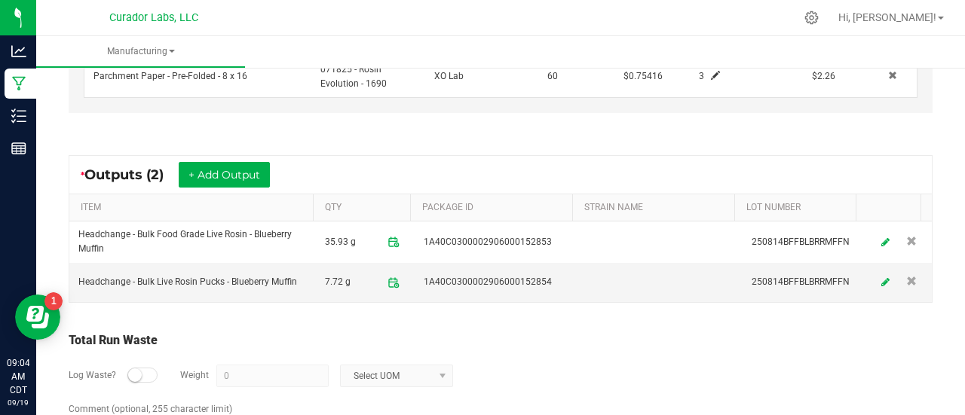
click at [434, 159] on div "* Outputs (2) + Add Output" at bounding box center [500, 175] width 863 height 38
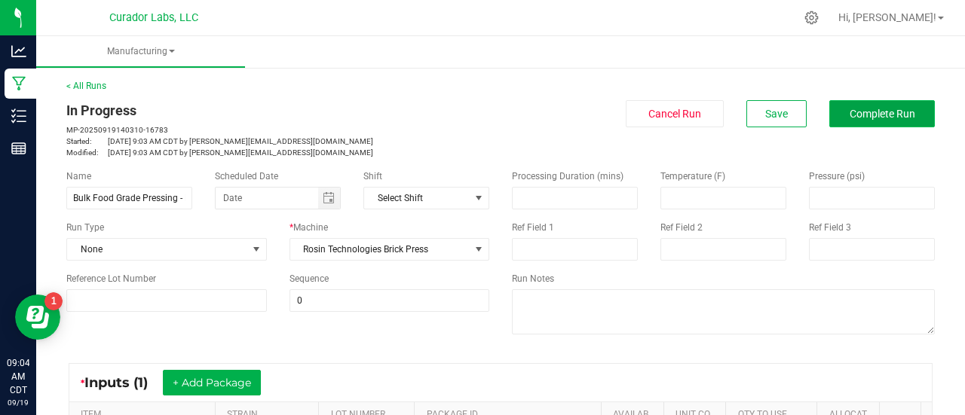
click at [905, 103] on button "Complete Run" at bounding box center [882, 113] width 106 height 27
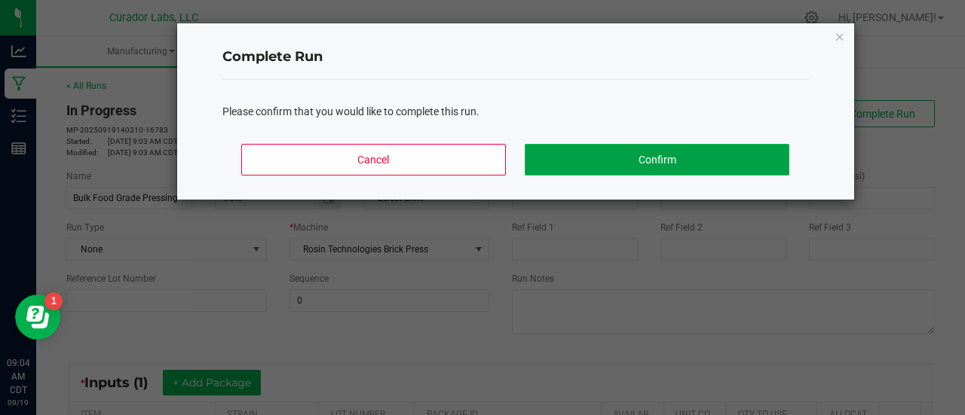
click at [655, 155] on button "Confirm" at bounding box center [657, 160] width 264 height 32
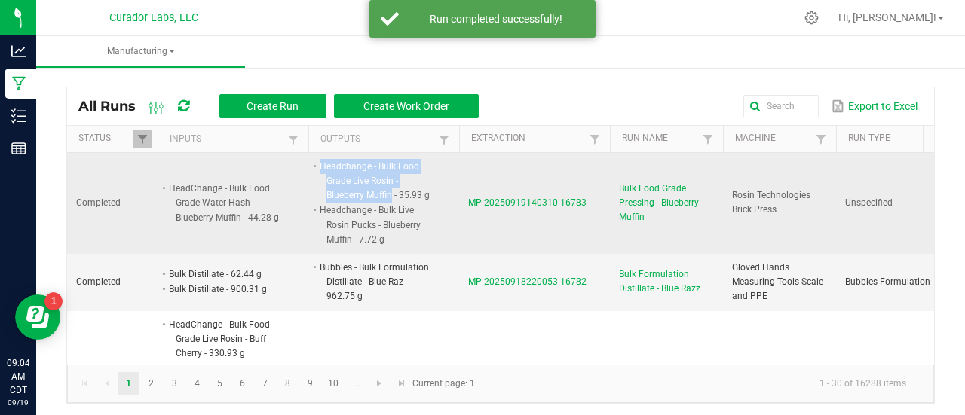
drag, startPoint x: 392, startPoint y: 192, endPoint x: 312, endPoint y: 159, distance: 86.5
click at [317, 159] on li "Headchange - Bulk Food Grade Live Rosin - Blueberry Muffin - 35.93 g" at bounding box center [376, 181] width 119 height 44
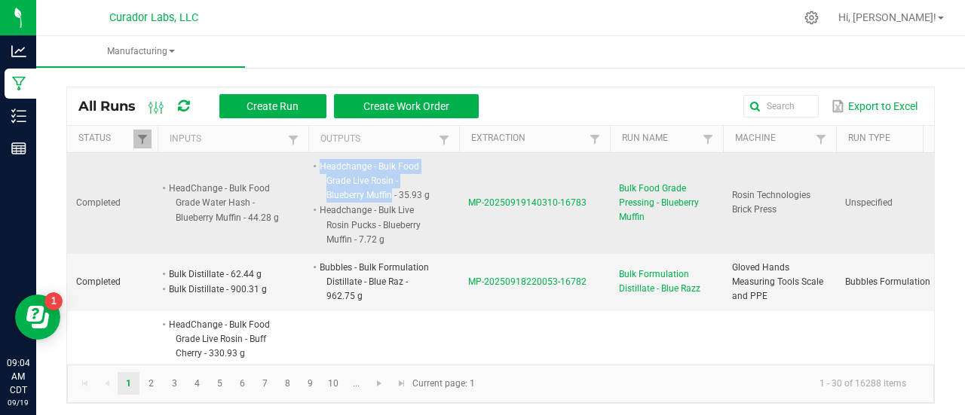
copy li "Headchange - Bulk Food Grade Live Rosin - Blueberry Muffin"
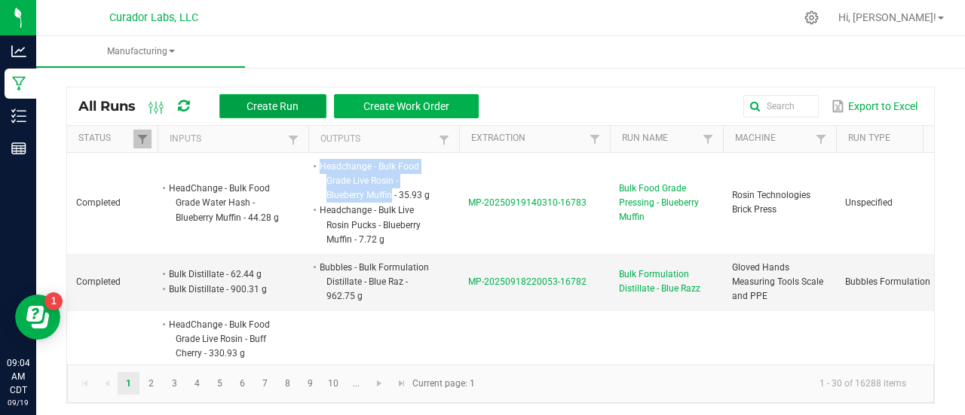
click at [284, 100] on span "Create Run" at bounding box center [273, 106] width 52 height 12
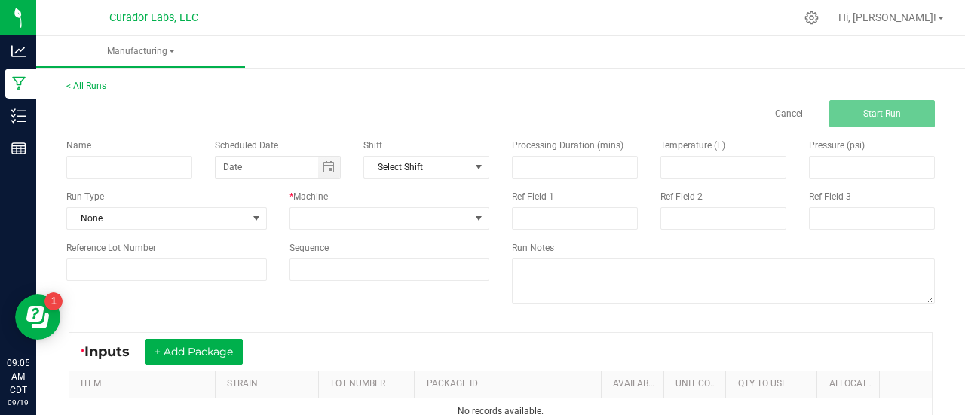
click at [107, 185] on div "Name Scheduled Date Shift Select Shift Run Type None * Machine Reference Lot Nu…" at bounding box center [278, 209] width 446 height 165
click at [99, 167] on input at bounding box center [129, 167] width 126 height 23
paste input "Headchange - Bulk Food Grade Live Rosin - Blueberry Muffin"
click at [110, 171] on input "Headchange - Bulk Food Grade Live Rosin - Blueberry Muffin" at bounding box center [129, 167] width 126 height 23
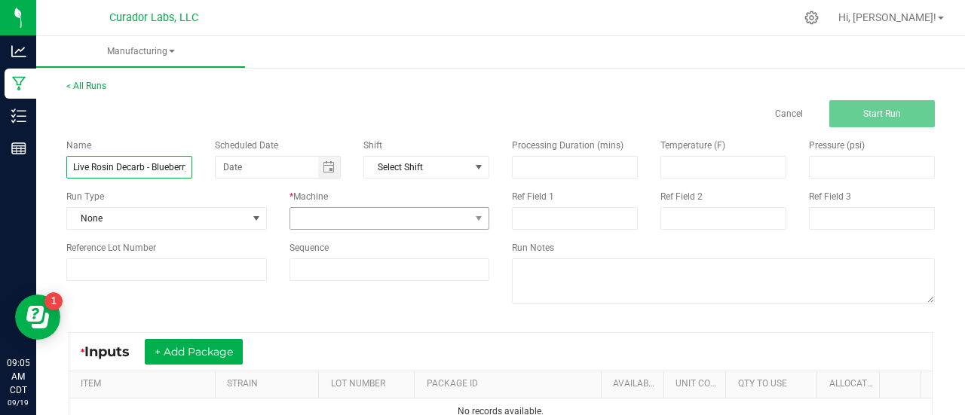
type input "Headchange - Bulk Food Grade Live Rosin Decarb - Blueberry Muffin"
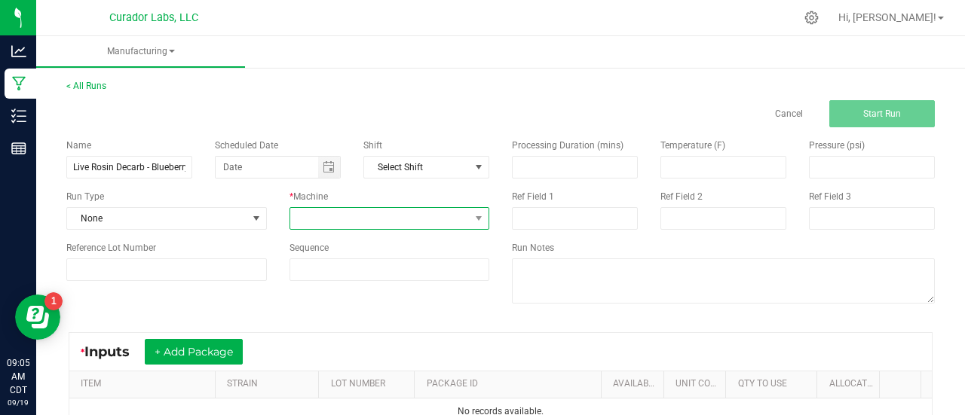
click at [365, 216] on span at bounding box center [380, 218] width 180 height 21
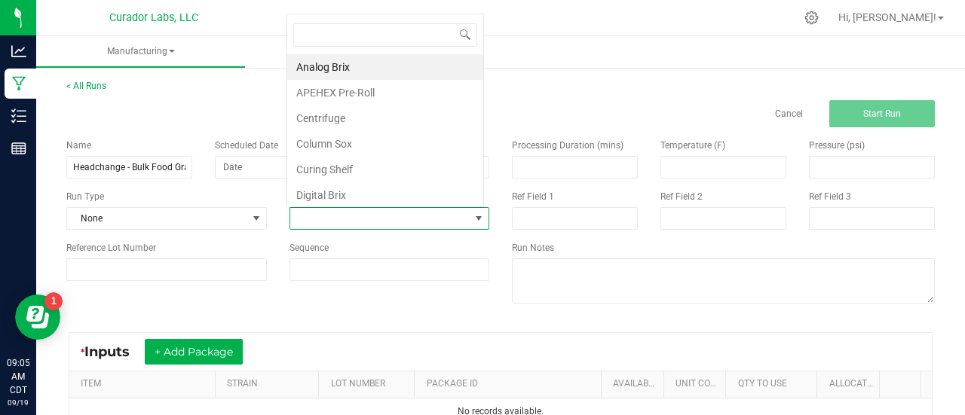
scroll to position [22, 195]
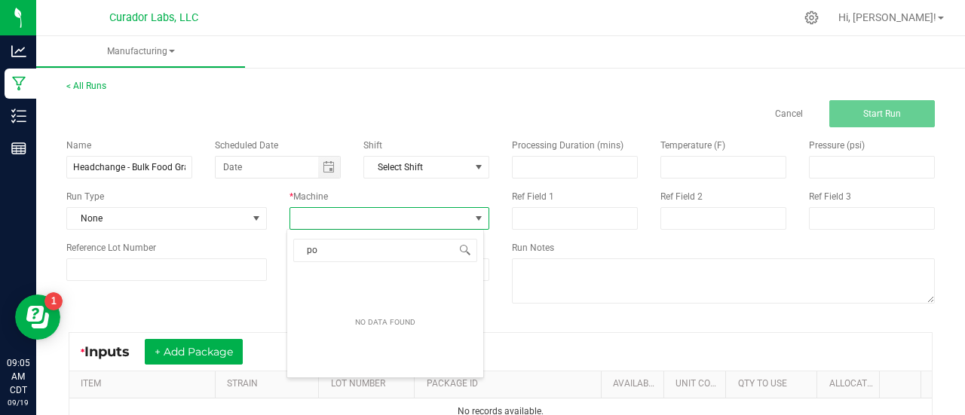
type input "p"
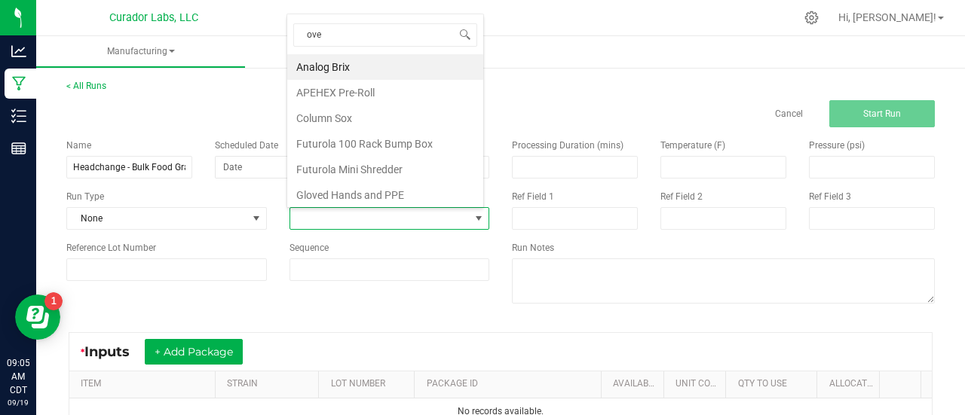
type input "oven"
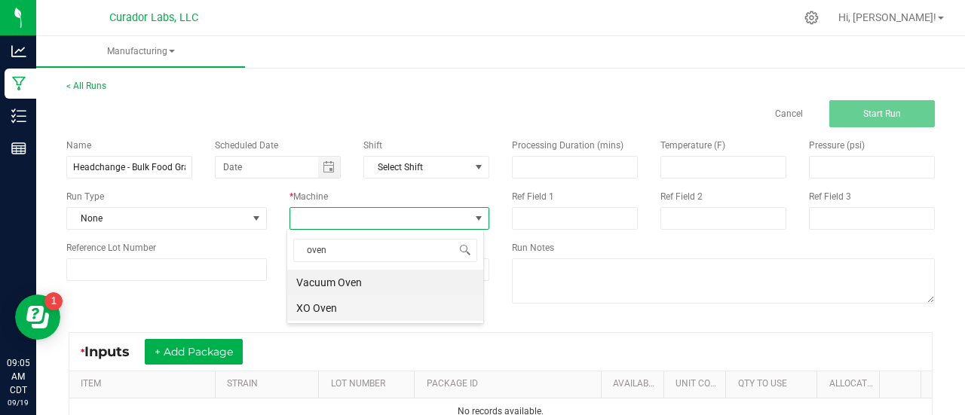
click at [323, 308] on li "XO Oven" at bounding box center [385, 309] width 196 height 26
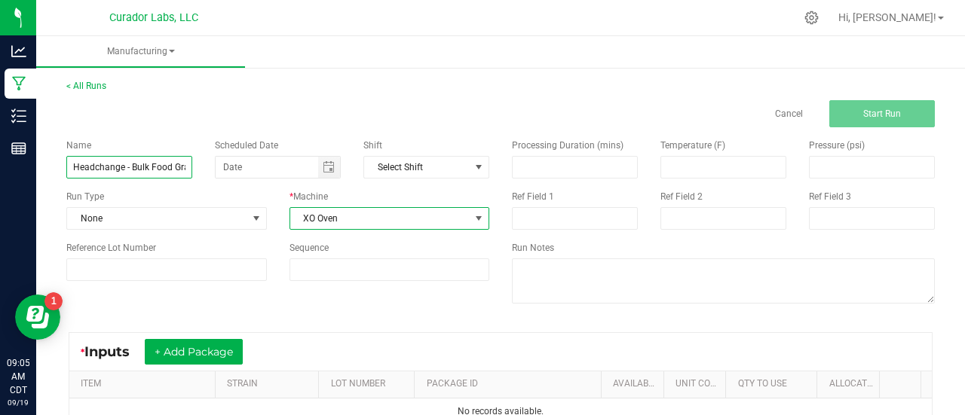
click at [129, 170] on input "Headchange - Bulk Food Grade Live Rosin Decarb - Blueberry Muffin" at bounding box center [129, 167] width 126 height 23
type input "Bulk Food Grade Live Rosin Decarb - Blueberry Muffin"
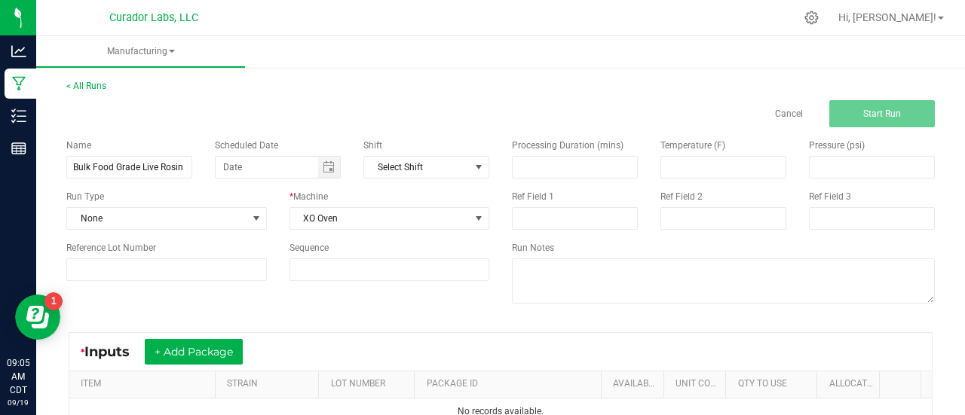
click at [375, 299] on div "Name Bulk Food Grade Live Rosin Decarb - Blueberry Muffin Scheduled Date Shift …" at bounding box center [500, 223] width 891 height 192
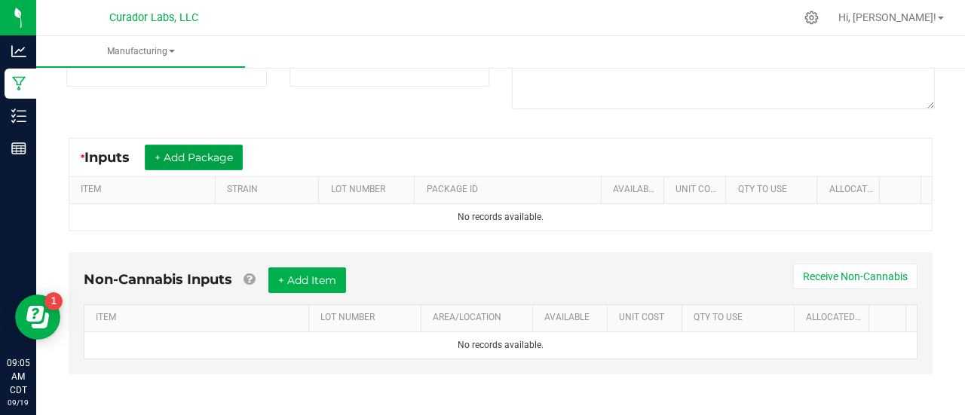
click at [213, 158] on button "+ Add Package" at bounding box center [194, 158] width 98 height 26
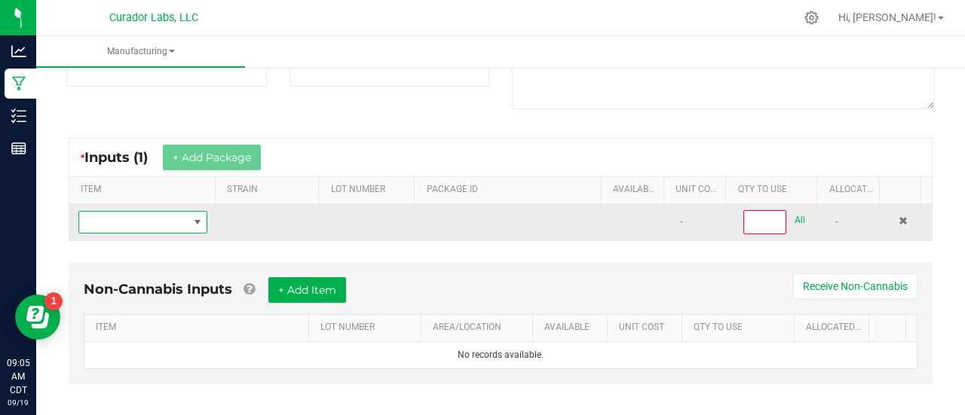
click at [179, 224] on span "NO DATA FOUND" at bounding box center [133, 222] width 109 height 21
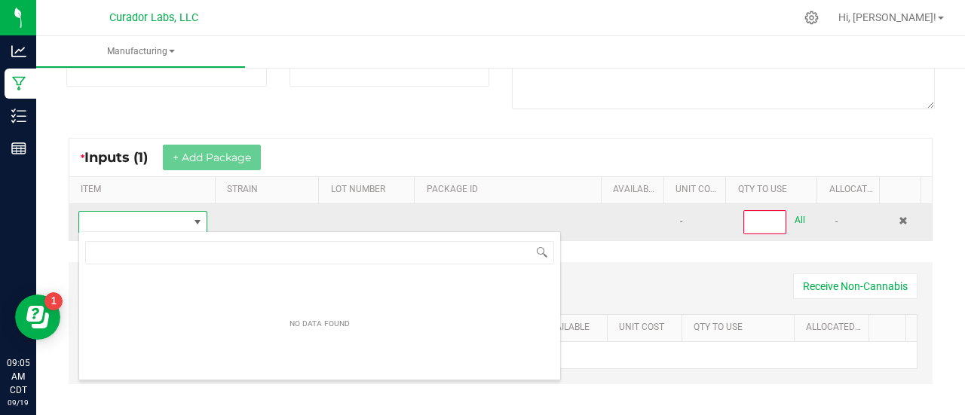
scroll to position [22, 125]
type input "Headchange - Bulk Food Grade Live Rosin - Blueberry Muffin"
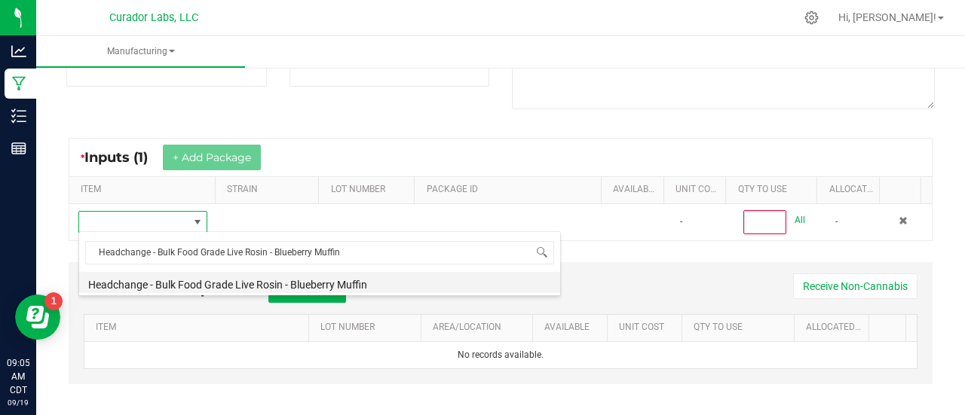
click at [206, 280] on li "Headchange - Bulk Food Grade Live Rosin - Blueberry Muffin" at bounding box center [319, 282] width 481 height 21
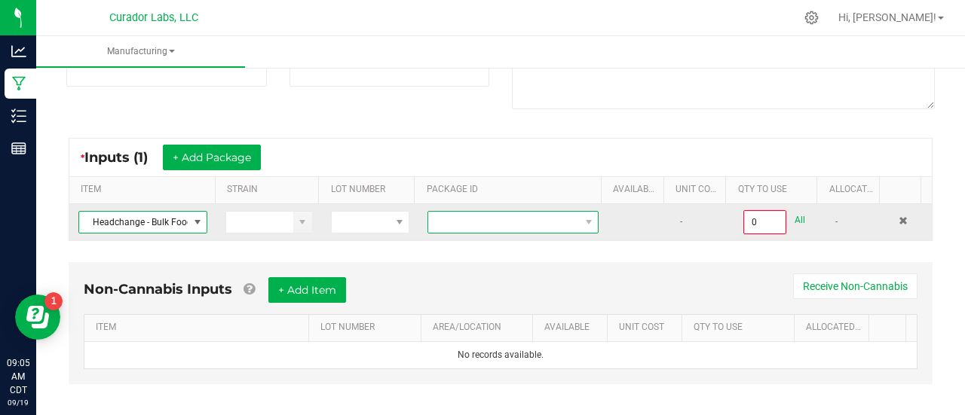
click at [483, 221] on span at bounding box center [503, 222] width 151 height 21
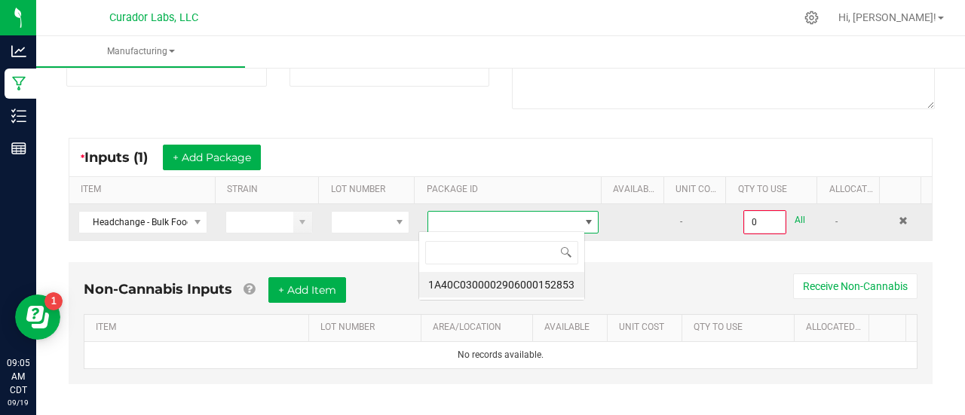
scroll to position [22, 166]
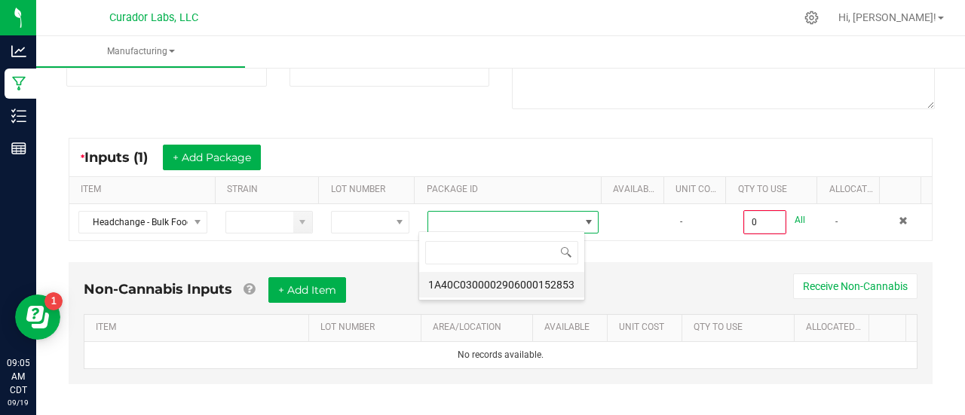
click at [528, 293] on li "1A40C0300002906000152853" at bounding box center [501, 285] width 165 height 26
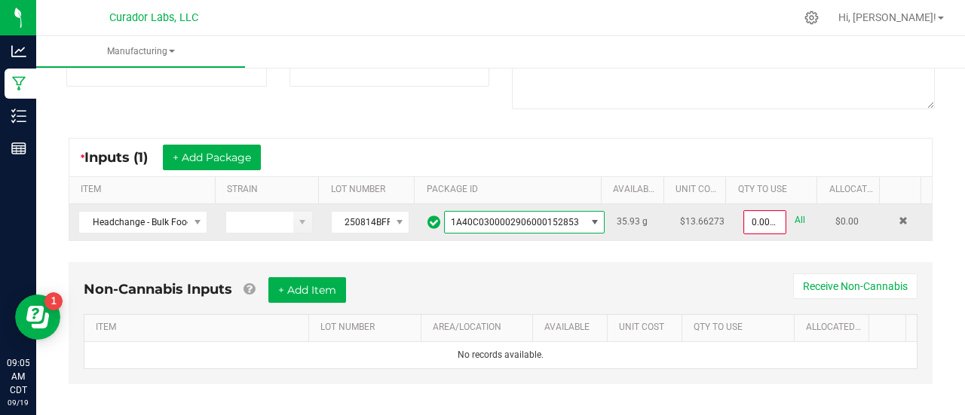
click at [786, 222] on div "0.0000 g All" at bounding box center [780, 222] width 75 height 24
click at [795, 222] on link "All" at bounding box center [800, 220] width 11 height 20
type input "35.9300 g"
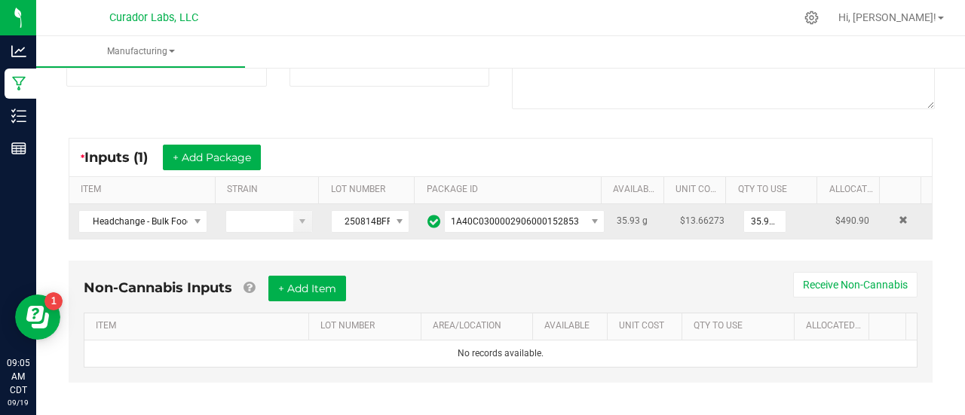
click at [675, 269] on div "Non-Cannabis Inputs + Add Item Receive Non-Cannabis ITEM LOT NUMBER AREA/LOCATI…" at bounding box center [501, 322] width 864 height 122
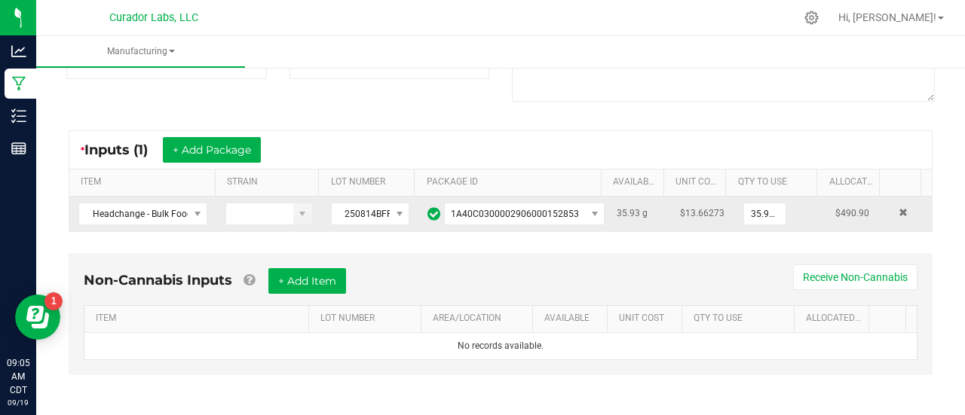
scroll to position [0, 0]
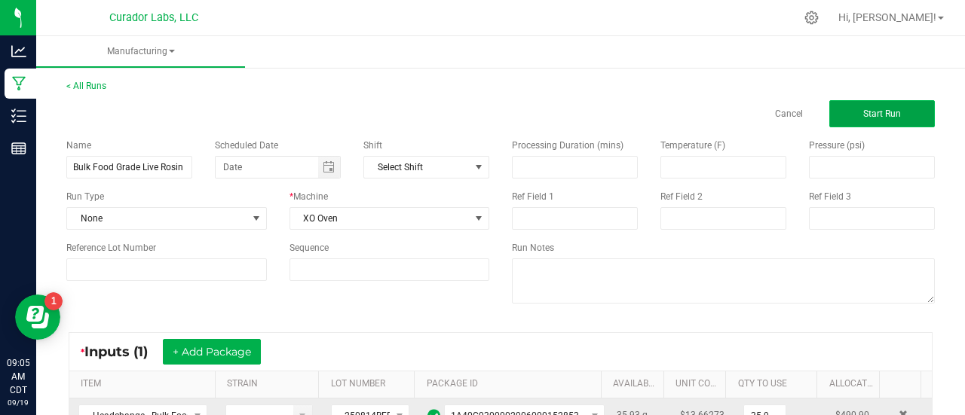
click at [864, 126] on button "Start Run" at bounding box center [882, 113] width 106 height 27
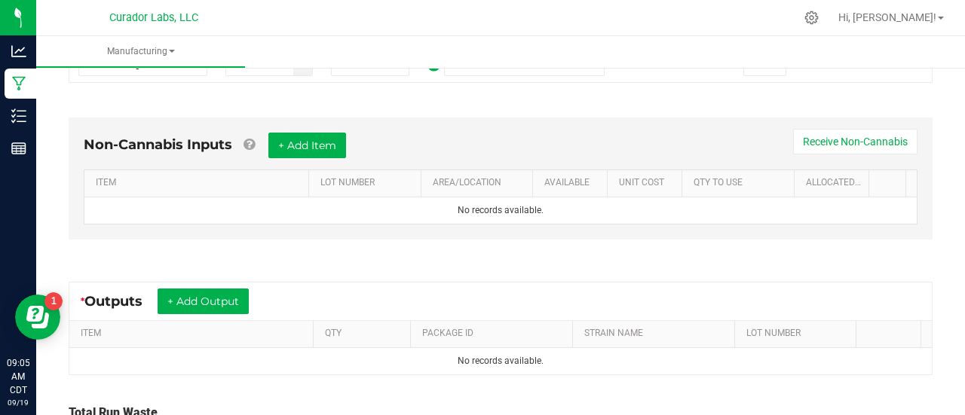
scroll to position [508, 0]
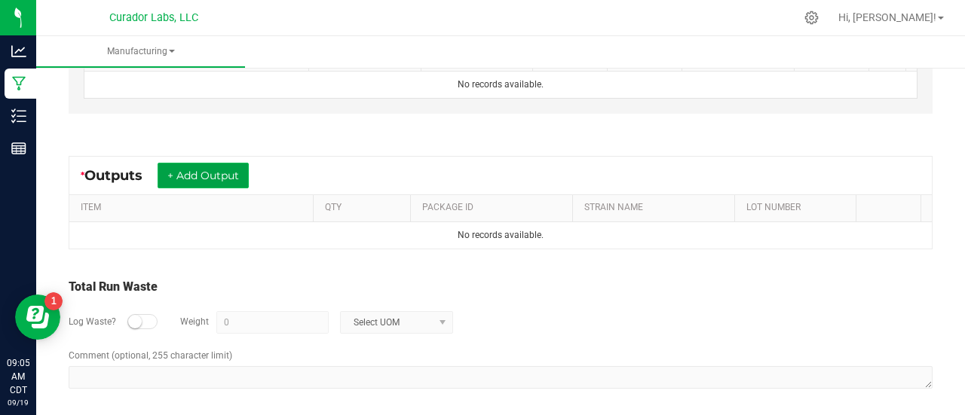
click at [224, 168] on button "+ Add Output" at bounding box center [203, 176] width 91 height 26
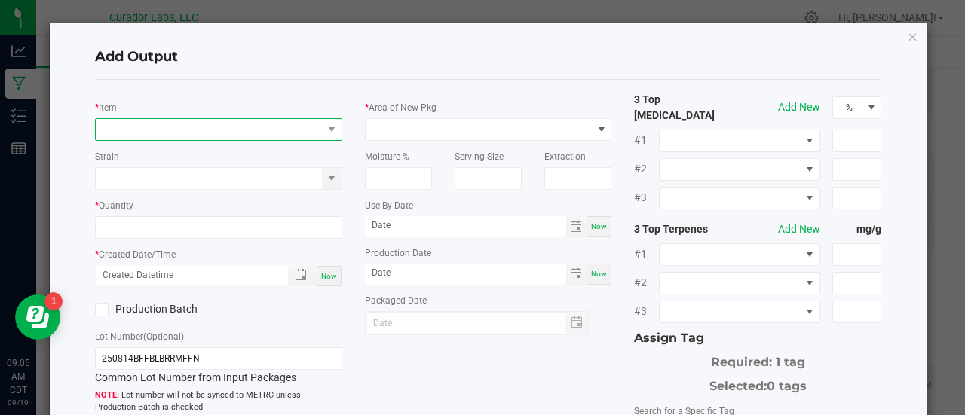
click at [166, 121] on span "NO DATA FOUND" at bounding box center [209, 129] width 227 height 21
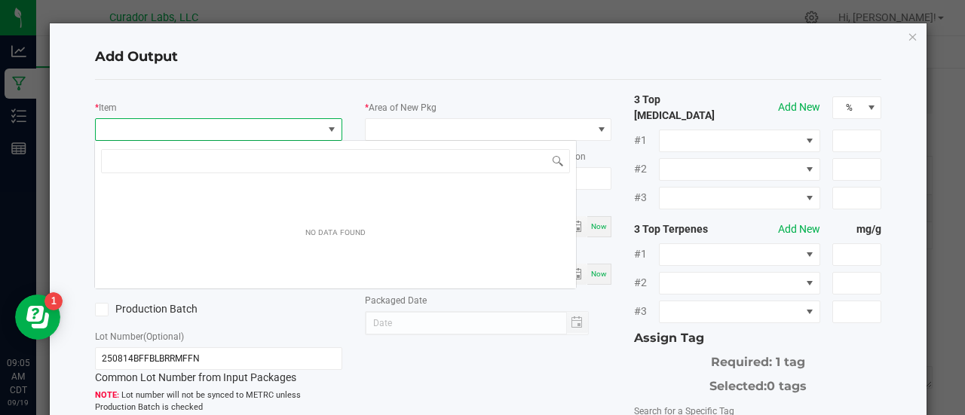
scroll to position [22, 244]
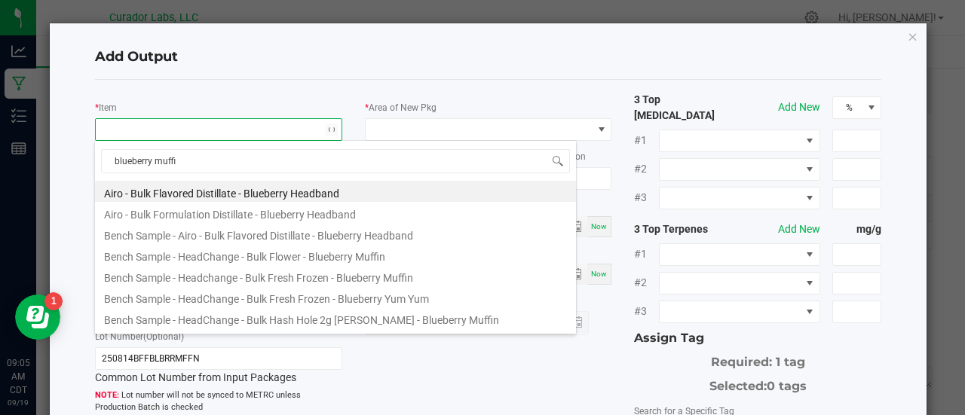
type input "blueberry muffin"
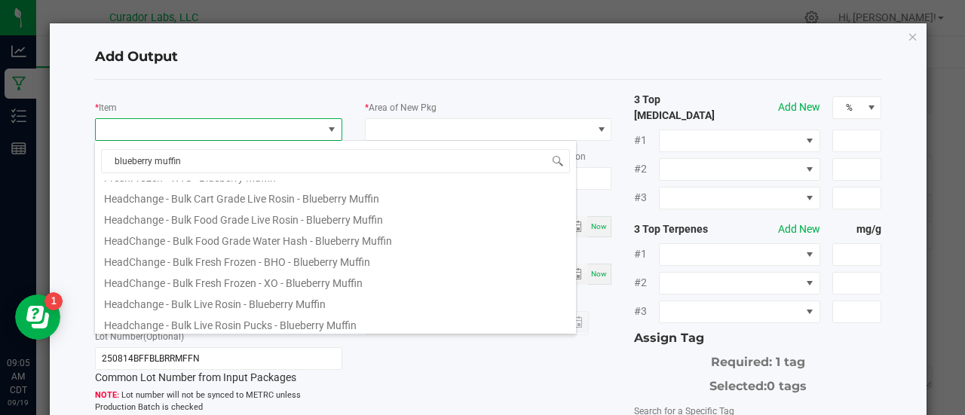
scroll to position [101, 0]
click at [250, 218] on li "Headchange - Bulk Food Grade Live Rosin - Blueberry Muffin" at bounding box center [335, 217] width 481 height 21
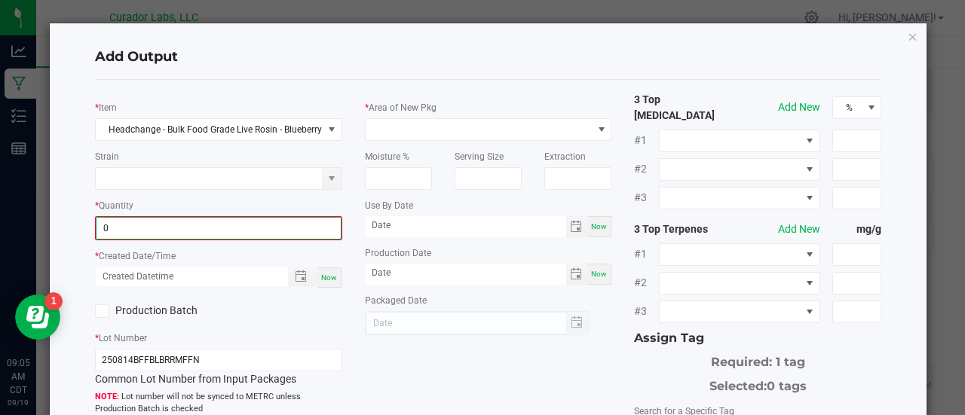
click at [192, 227] on input "0" at bounding box center [219, 228] width 244 height 21
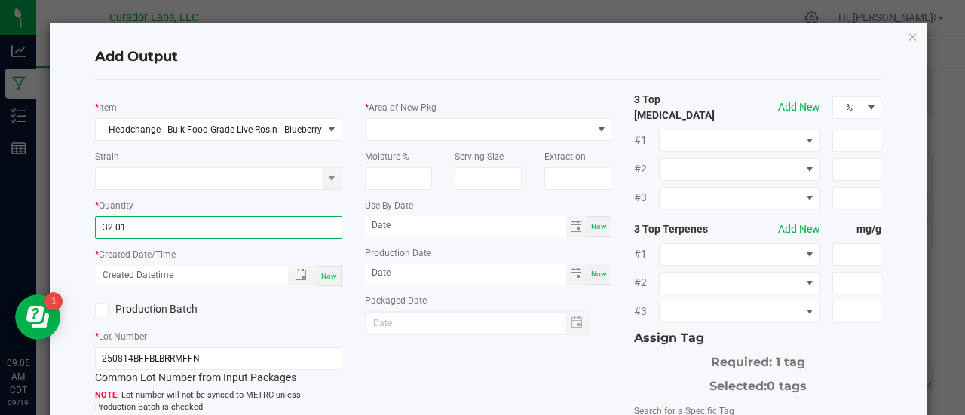
type input "32.0100 g"
click at [324, 274] on span "Now" at bounding box center [329, 276] width 16 height 8
type input "[DATE] 9:05 AM"
type input "[DATE]"
click at [170, 308] on label "Production Batch" at bounding box center [151, 310] width 112 height 16
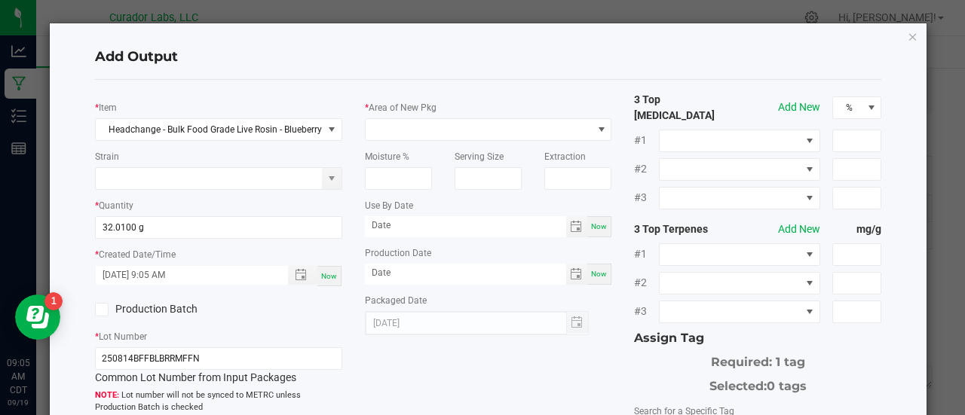
click at [0, 0] on input "Production Batch" at bounding box center [0, 0] width 0 height 0
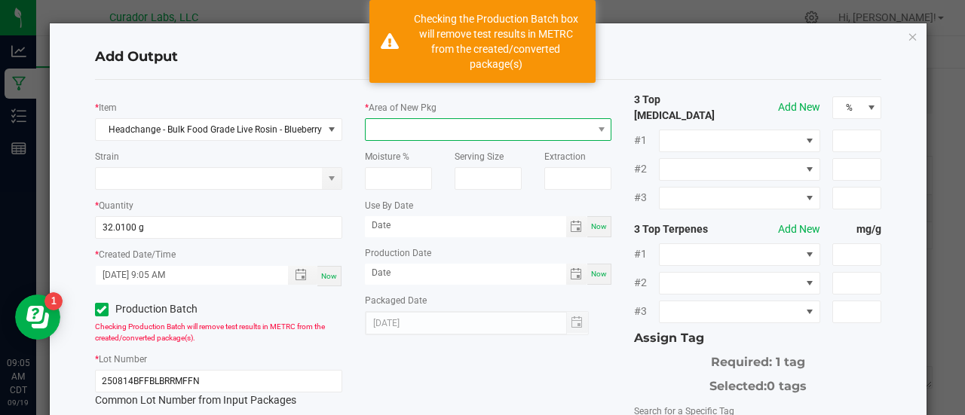
click at [401, 130] on span at bounding box center [479, 129] width 227 height 21
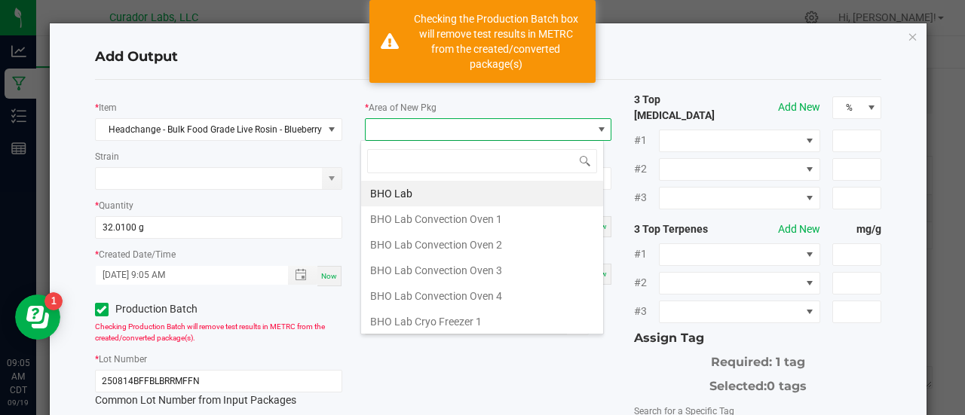
scroll to position [22, 244]
type input "xo"
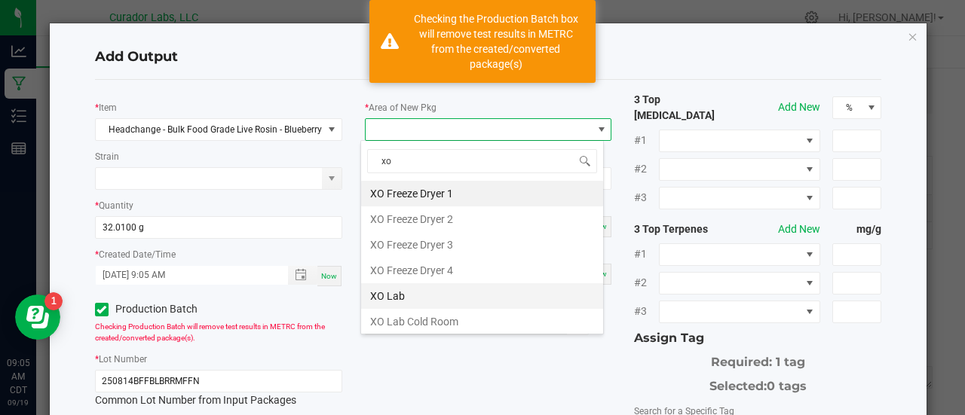
click at [407, 295] on li "XO Lab" at bounding box center [482, 297] width 242 height 26
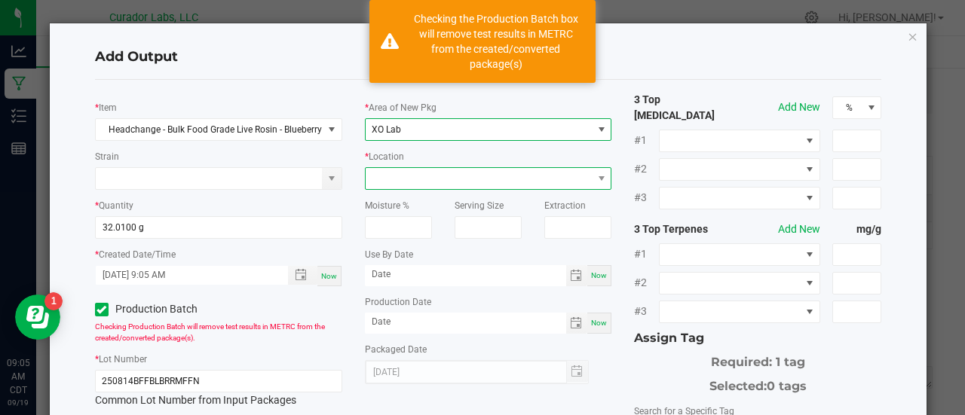
click at [404, 173] on span at bounding box center [479, 178] width 227 height 21
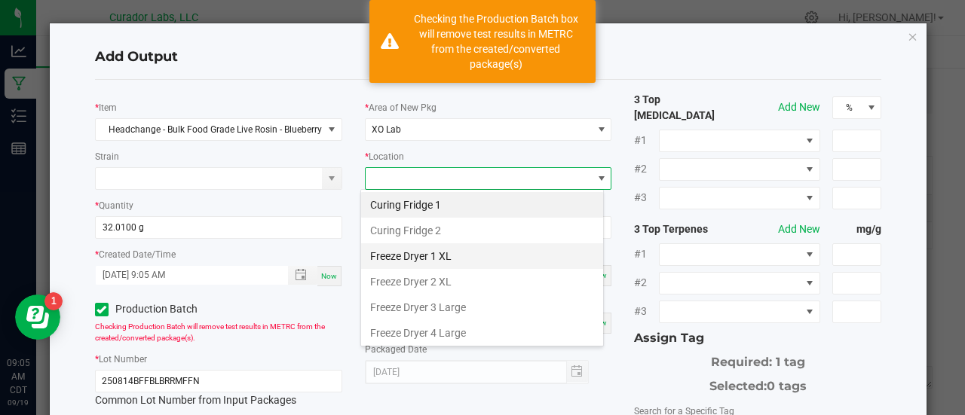
scroll to position [176, 0]
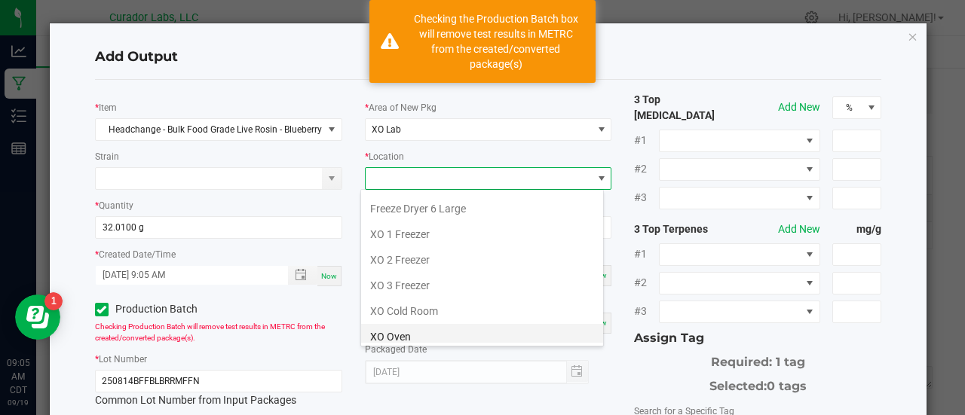
click at [424, 334] on li "XO Oven" at bounding box center [482, 337] width 242 height 26
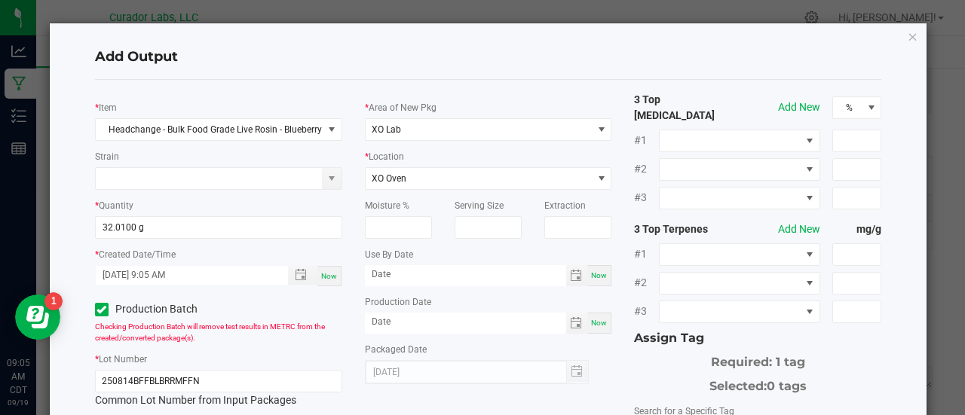
click at [601, 278] on div "Now" at bounding box center [599, 275] width 24 height 21
click at [396, 268] on input "[DATE]" at bounding box center [465, 274] width 201 height 19
type input "[DATE]"
click at [591, 319] on span "Now" at bounding box center [599, 323] width 16 height 8
type input "[DATE]"
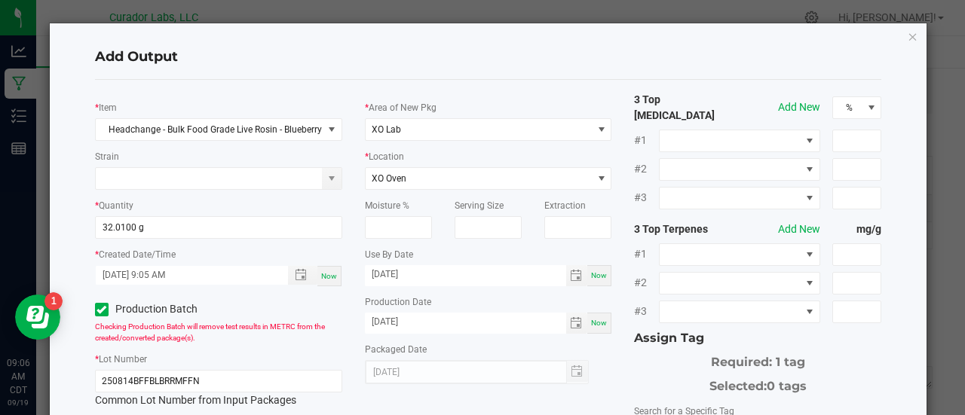
click at [602, 333] on div "Now" at bounding box center [599, 323] width 24 height 21
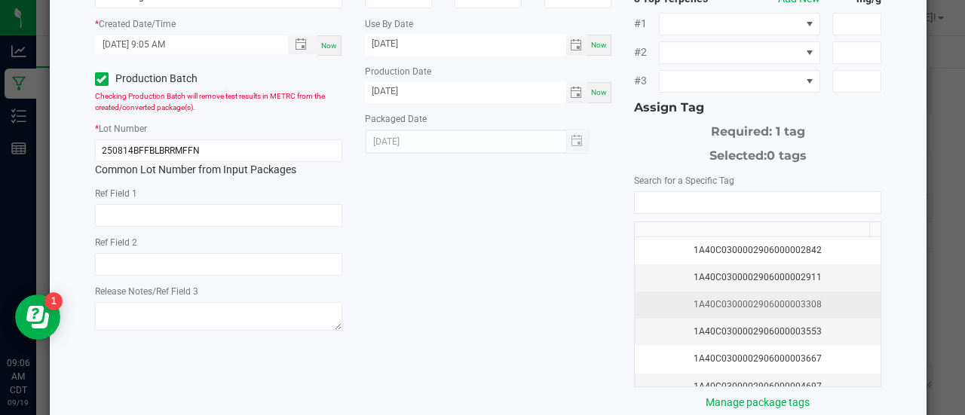
scroll to position [232, 0]
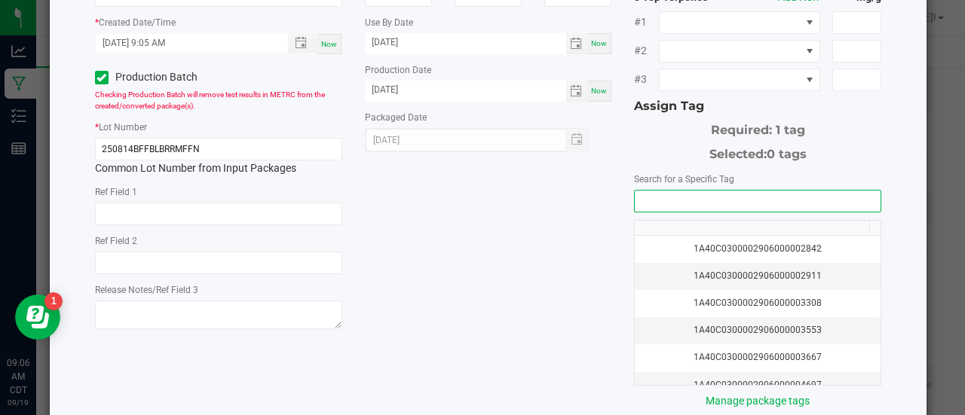
click at [655, 191] on input "NO DATA FOUND" at bounding box center [758, 201] width 246 height 21
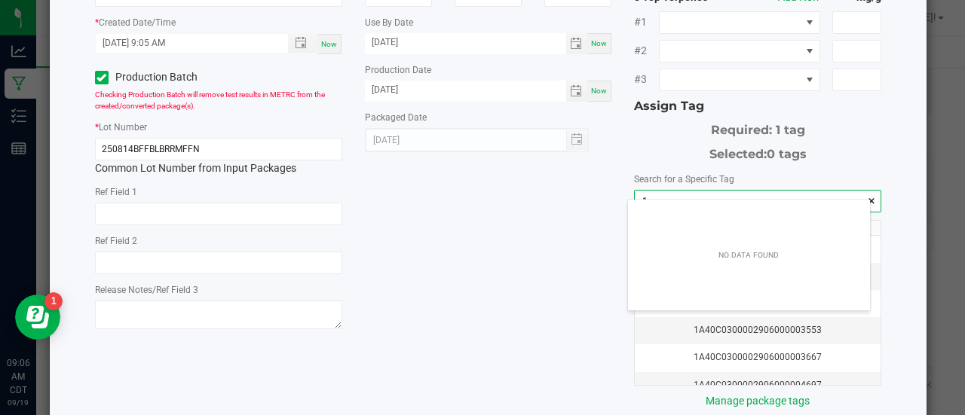
scroll to position [21, 243]
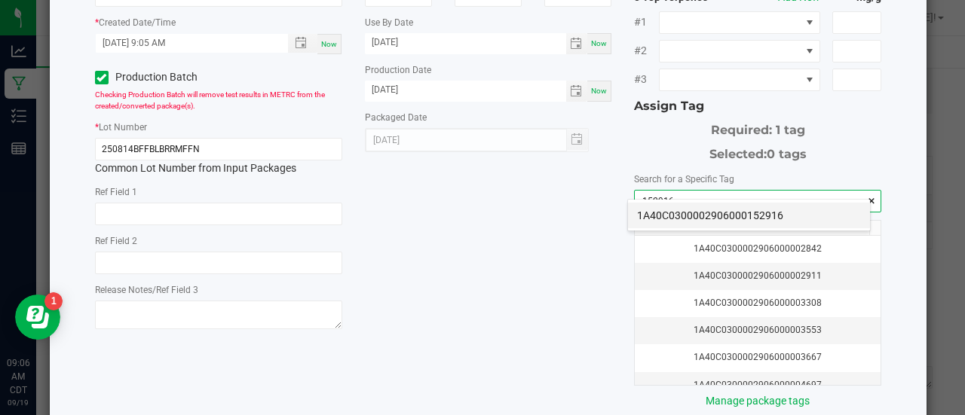
click at [673, 215] on li "1A40C0300002906000152916" at bounding box center [749, 216] width 242 height 26
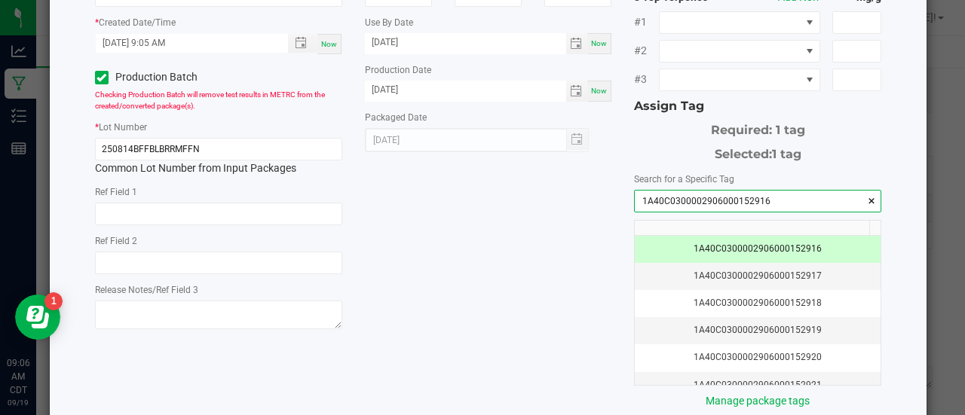
type input "1A40C0300002906000152916"
click at [555, 236] on div "* Item Headchange - Bulk Food Grade Live Rosin - Blueberry Muffin Strain * Quan…" at bounding box center [489, 135] width 810 height 550
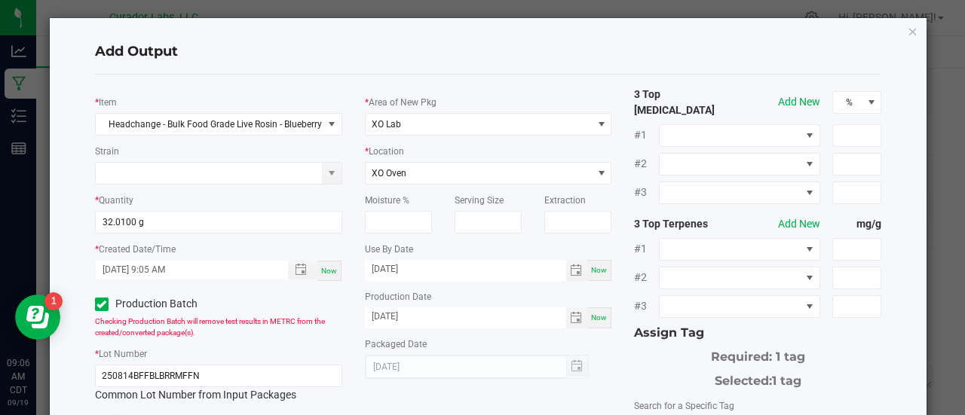
scroll to position [5, 0]
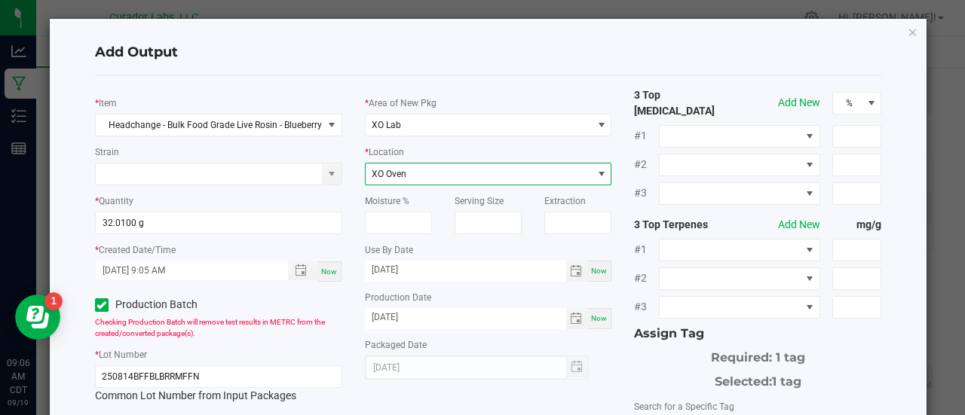
click at [421, 164] on span "XO Oven" at bounding box center [479, 174] width 227 height 21
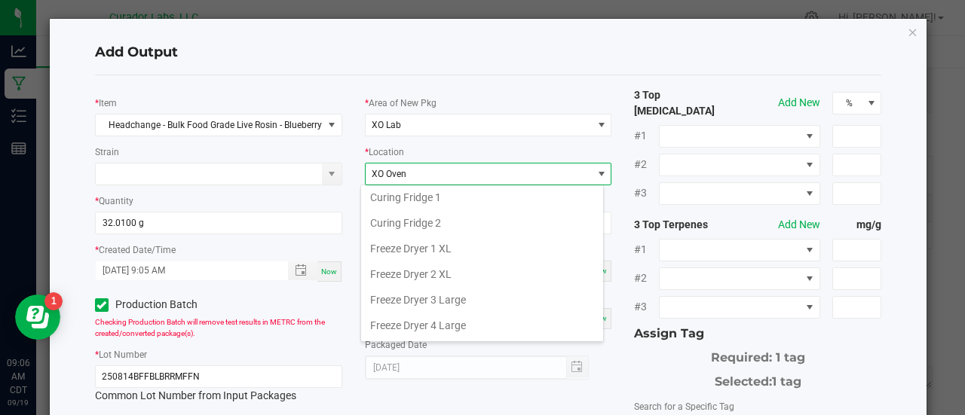
scroll to position [0, 0]
click at [432, 222] on li "Curing Fridge 2" at bounding box center [482, 226] width 242 height 26
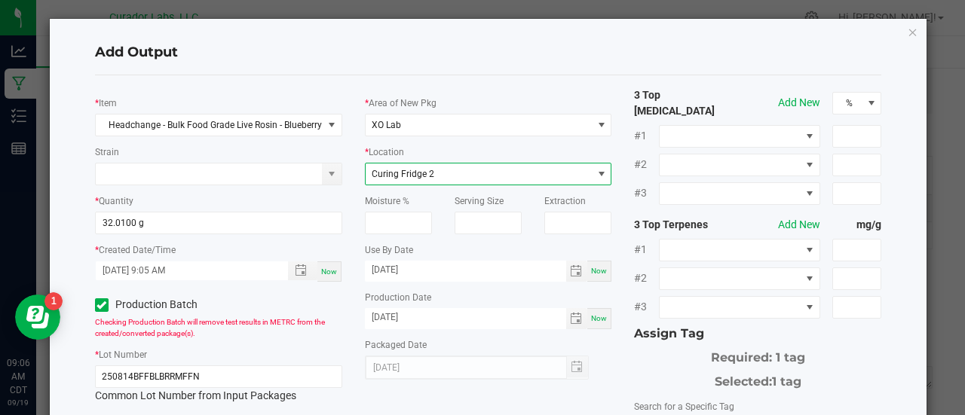
click at [529, 242] on div "Use By Date [DATE] Now" at bounding box center [488, 262] width 247 height 40
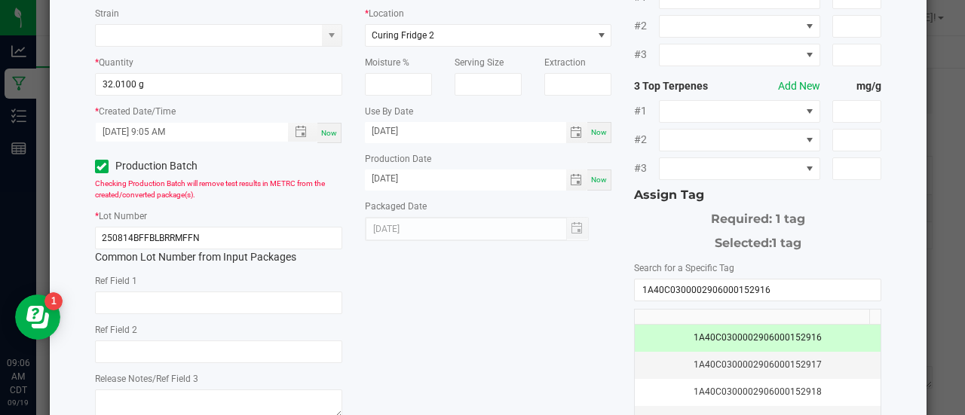
scroll to position [299, 0]
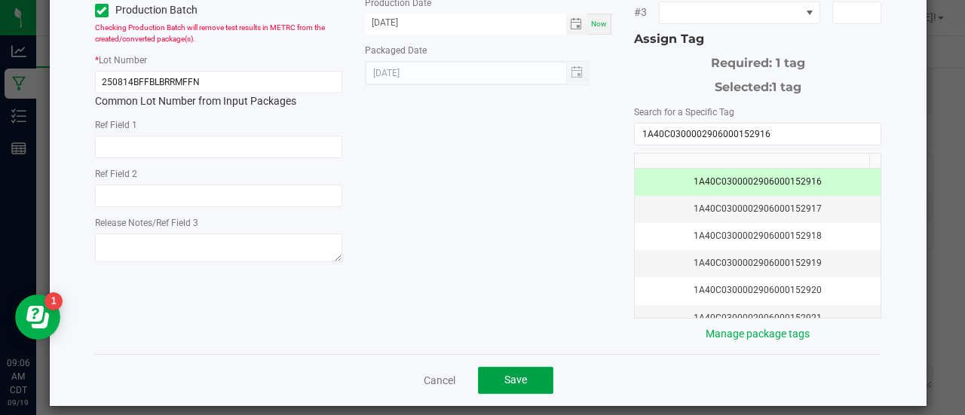
click at [536, 369] on button "Save" at bounding box center [515, 380] width 75 height 27
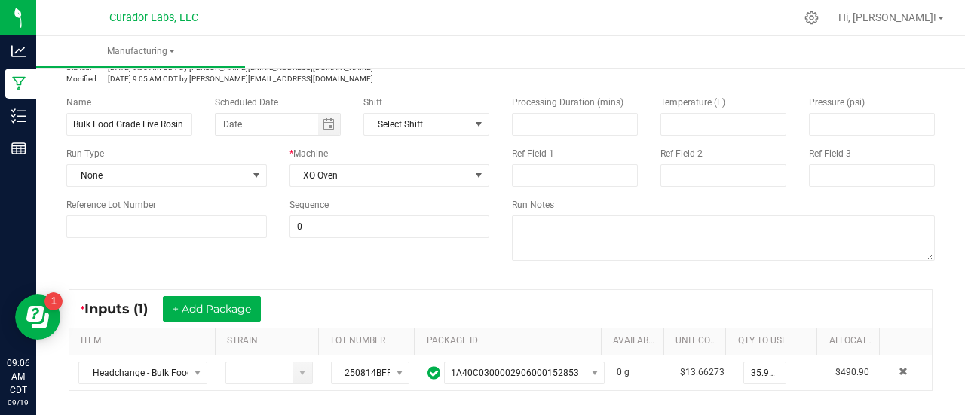
scroll to position [74, 0]
click at [170, 118] on input "Bulk Food Grade Live Rosin Decarb - Blueberry Muffin" at bounding box center [129, 124] width 126 height 23
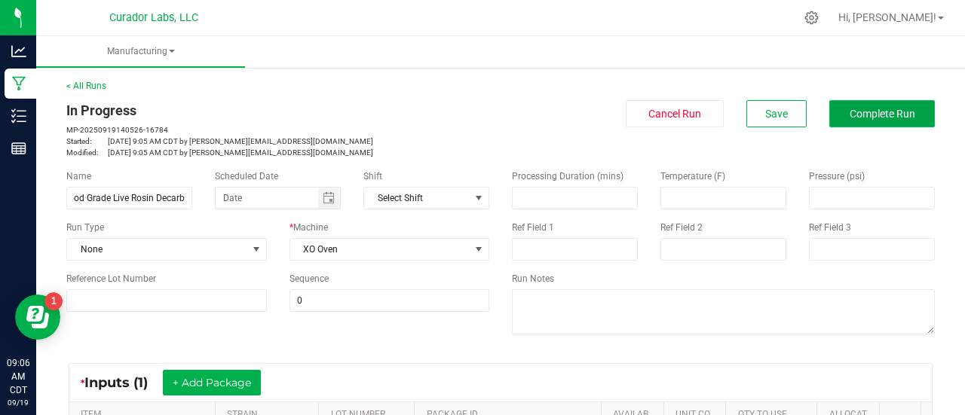
click at [850, 116] on span "Complete Run" at bounding box center [883, 114] width 66 height 12
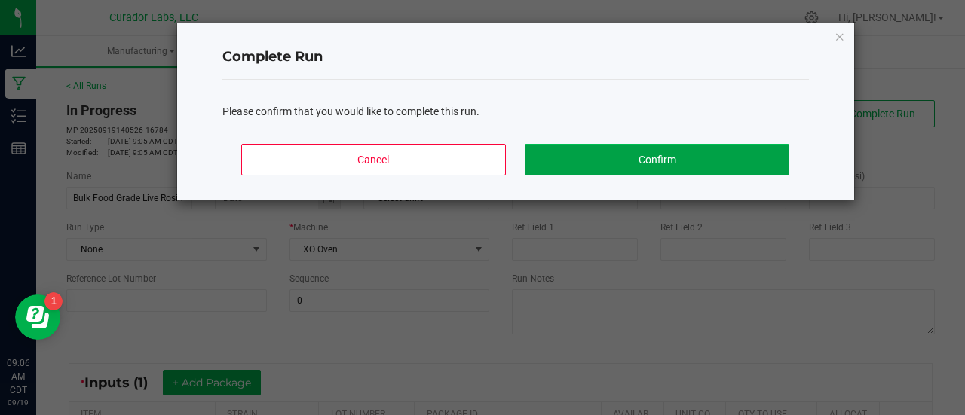
click at [711, 156] on button "Confirm" at bounding box center [657, 160] width 264 height 32
